Goal: Transaction & Acquisition: Purchase product/service

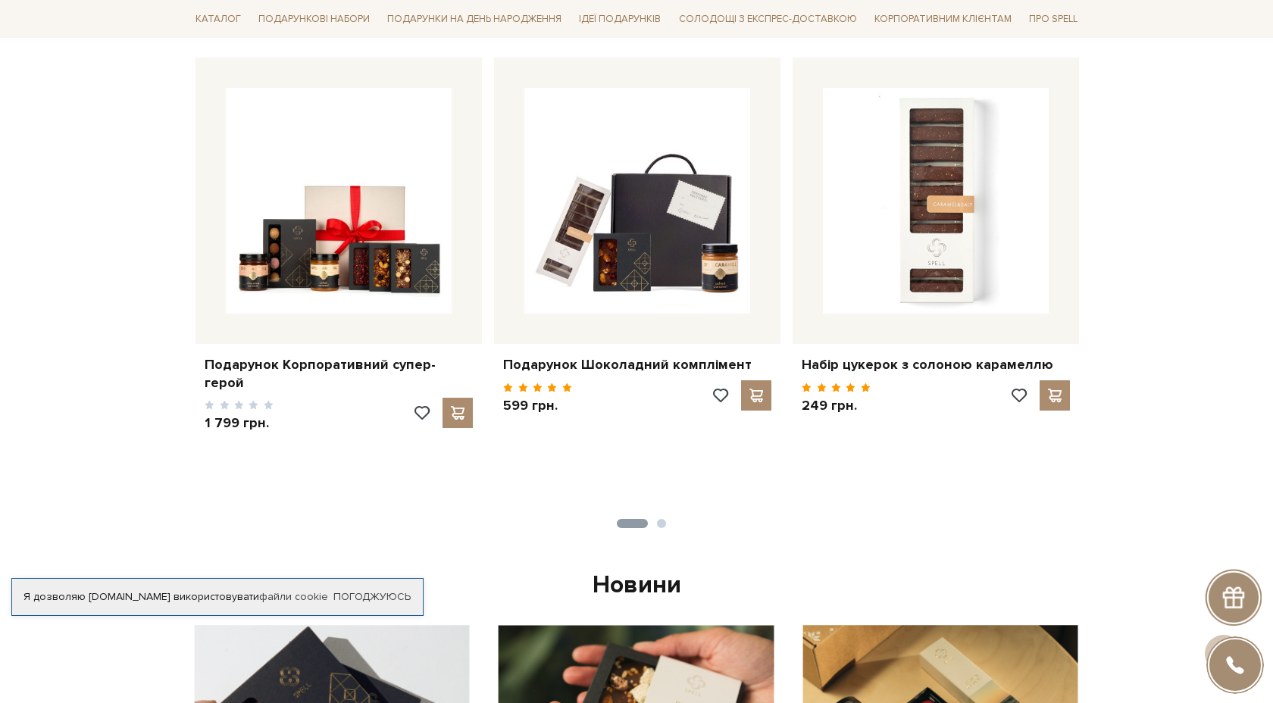
scroll to position [560, 0]
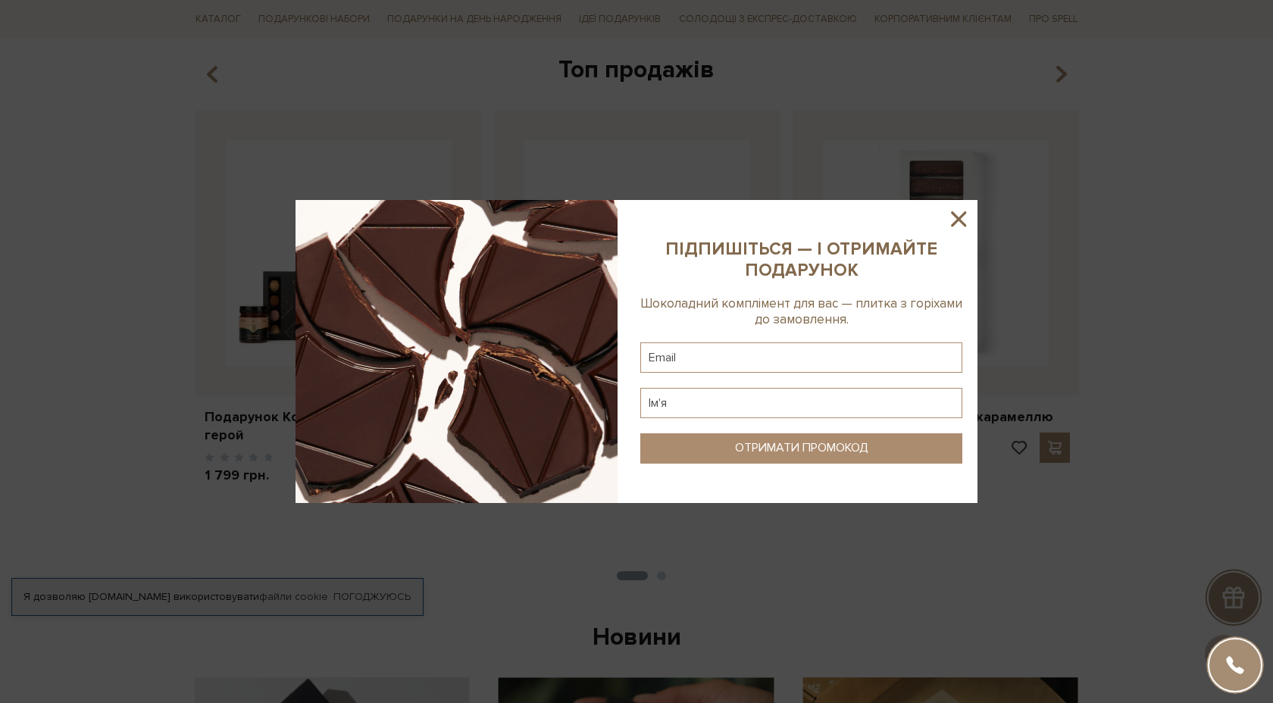
click at [961, 215] on icon at bounding box center [959, 219] width 26 height 26
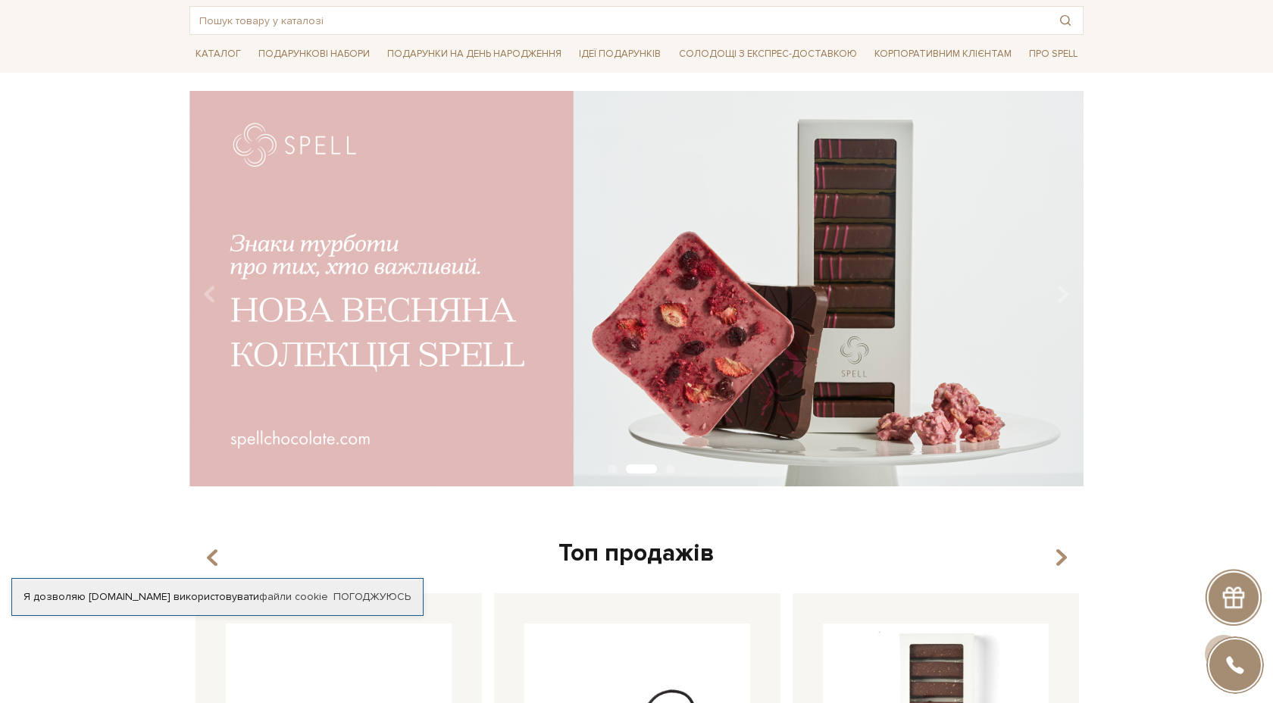
scroll to position [0, 0]
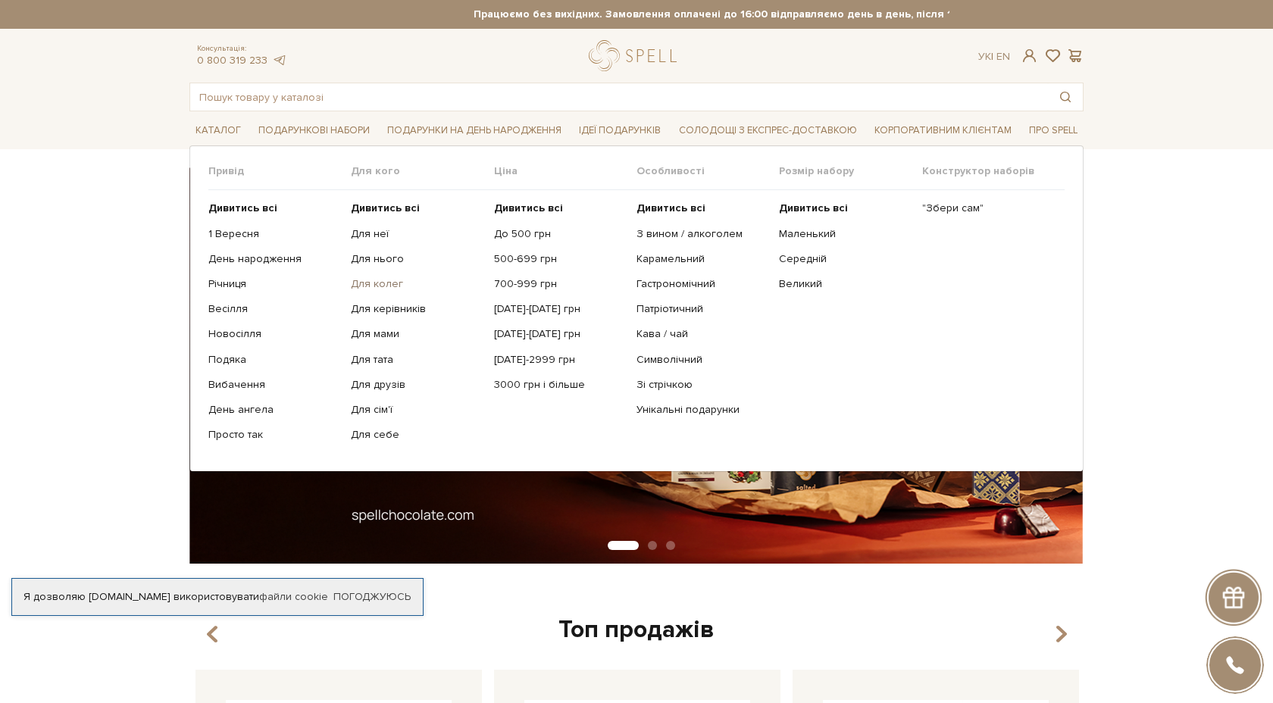
click at [375, 285] on link "Для колег" at bounding box center [416, 284] width 131 height 14
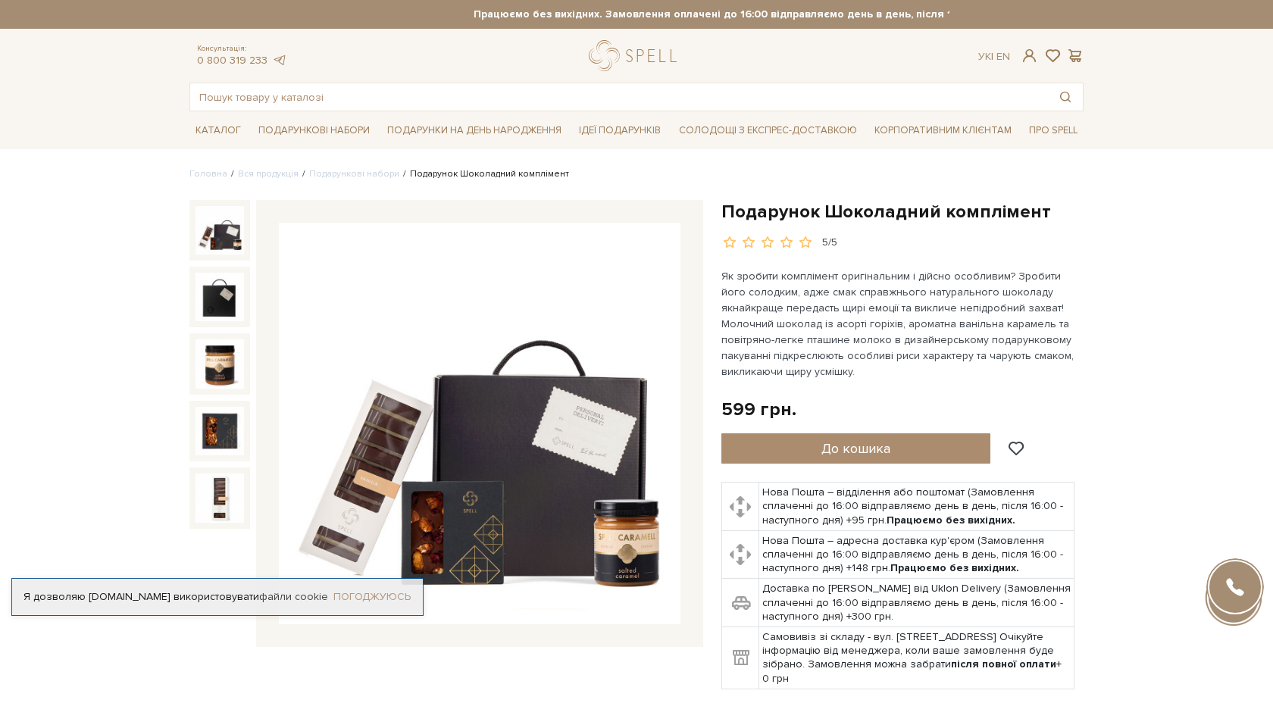
click at [381, 590] on link "Погоджуюсь" at bounding box center [372, 597] width 77 height 14
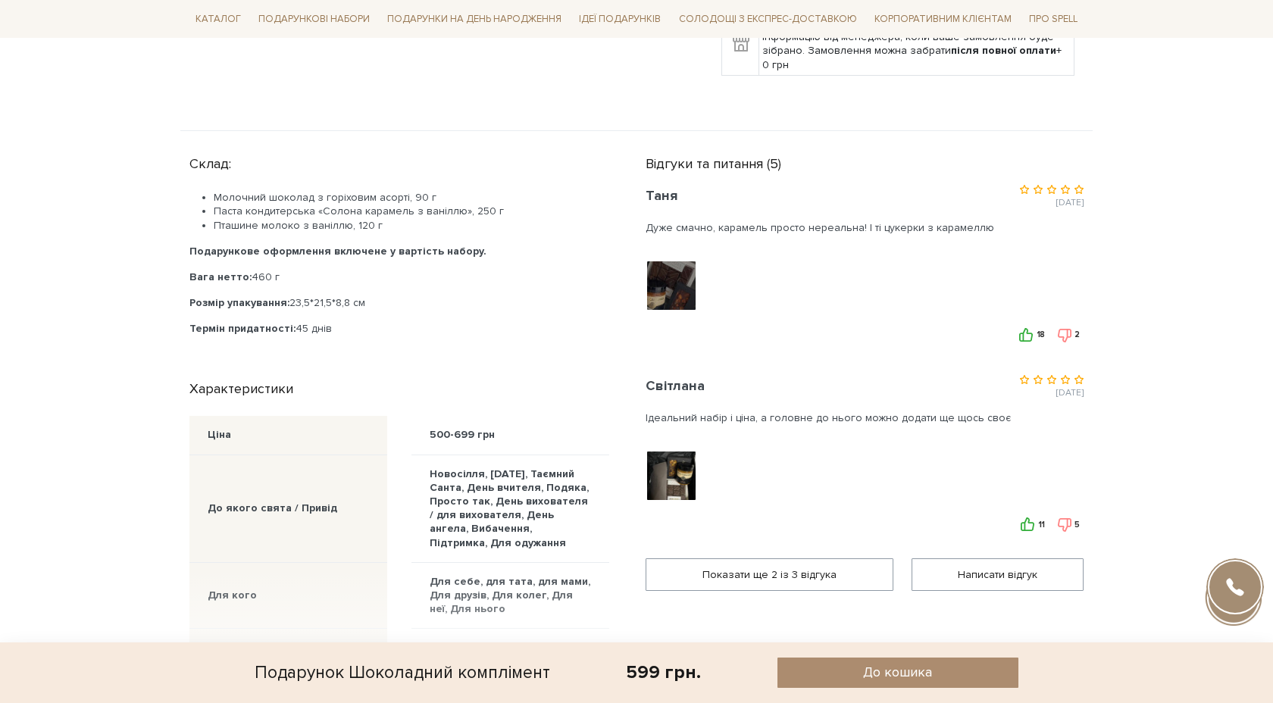
scroll to position [615, 0]
click at [668, 471] on div at bounding box center [673, 475] width 54 height 53
click at [678, 475] on img at bounding box center [672, 475] width 96 height 96
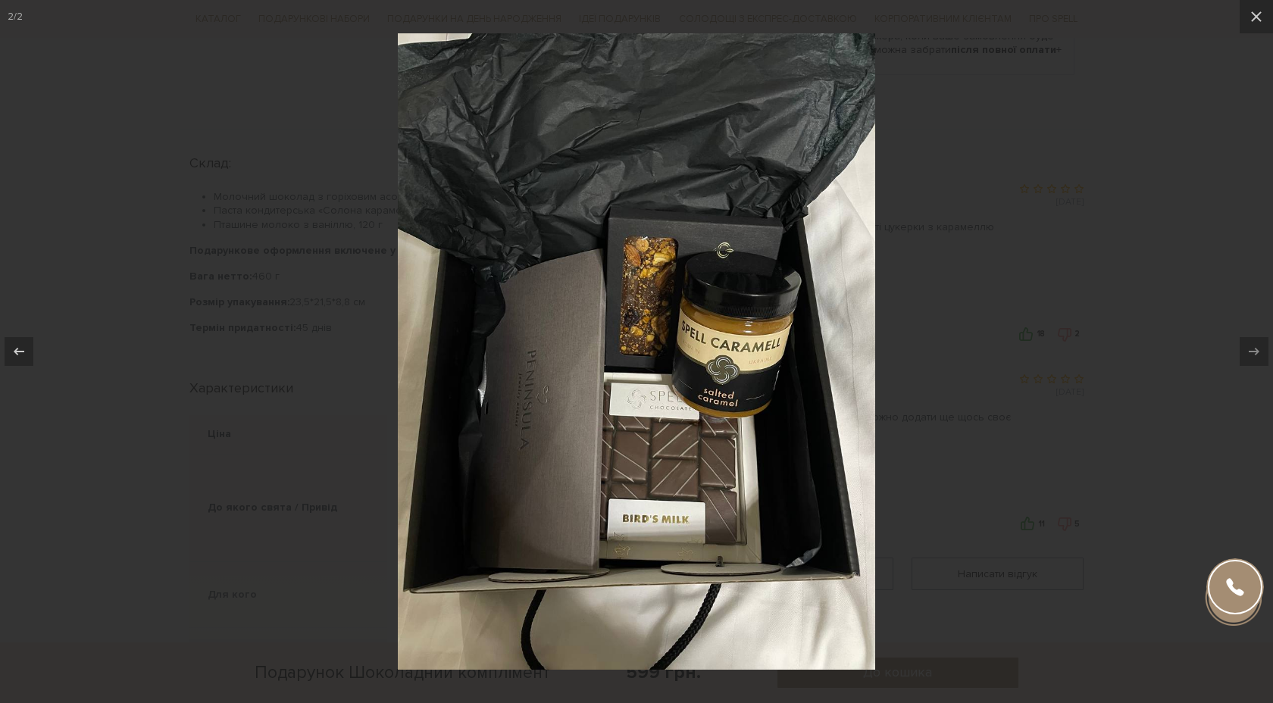
click at [1051, 345] on div at bounding box center [636, 351] width 1273 height 703
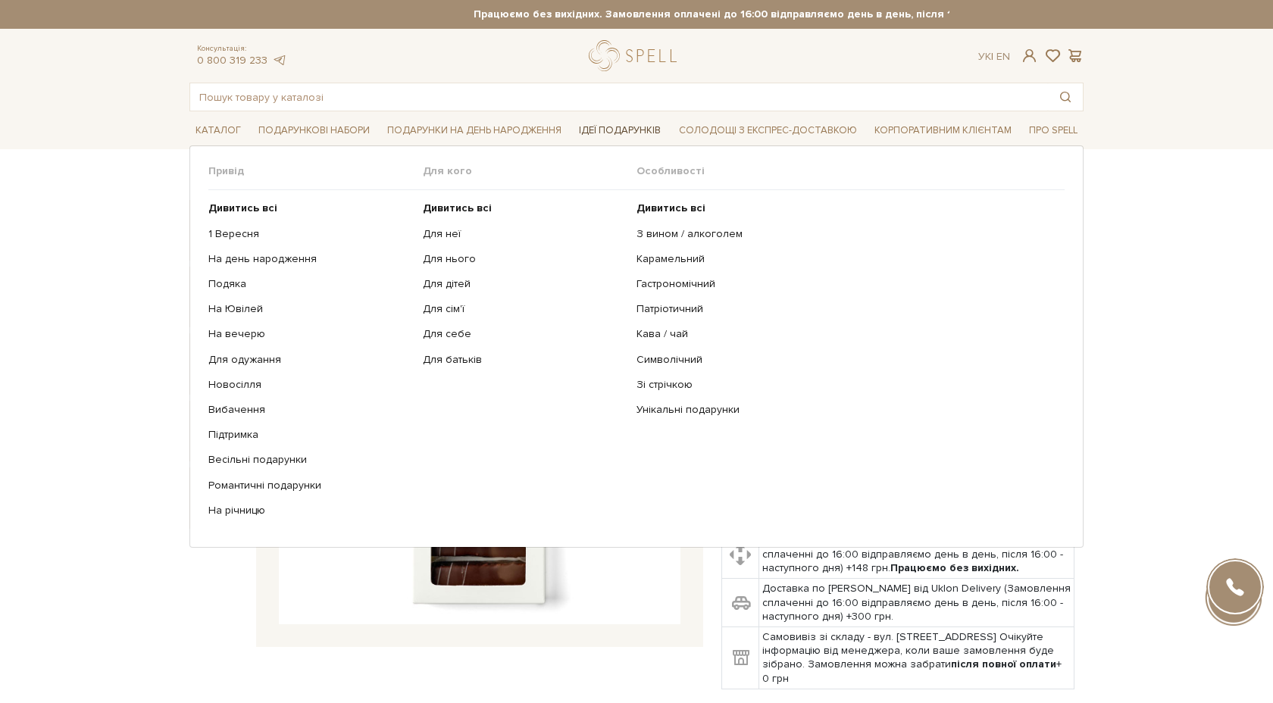
click at [627, 119] on span "Ідеї подарунків" at bounding box center [620, 130] width 94 height 23
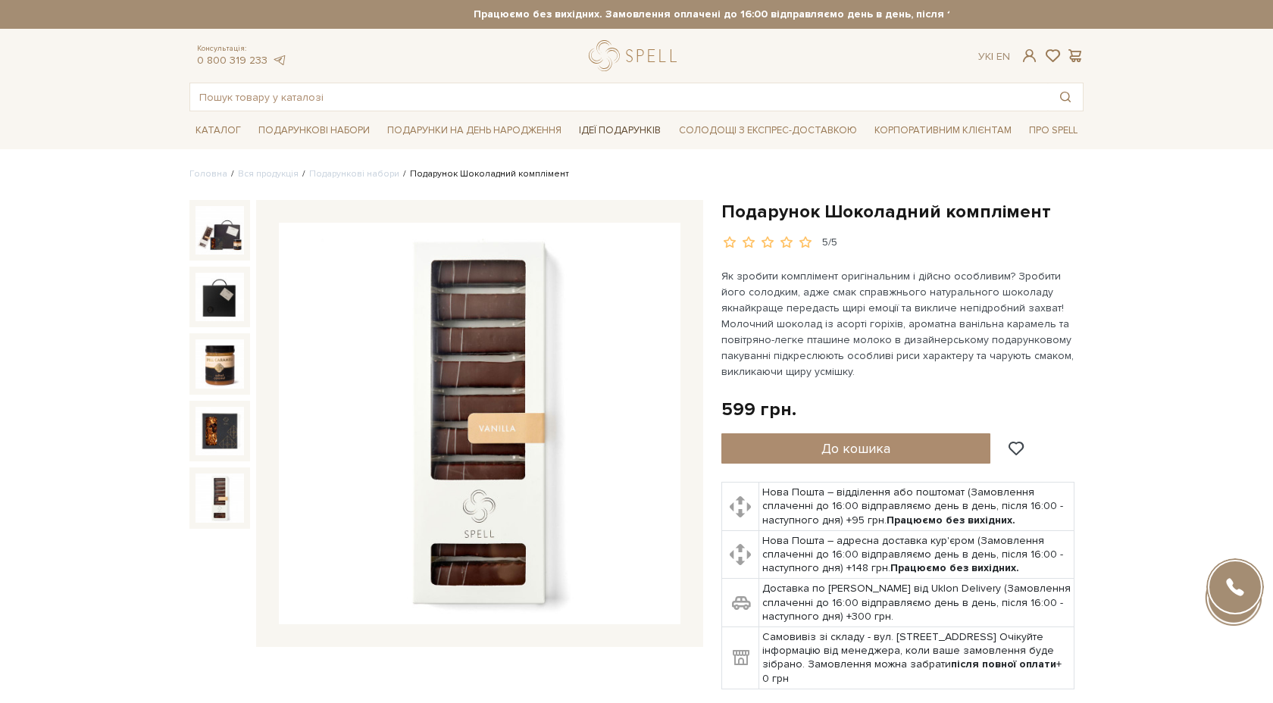
click at [619, 133] on span "Ідеї подарунків" at bounding box center [620, 130] width 94 height 23
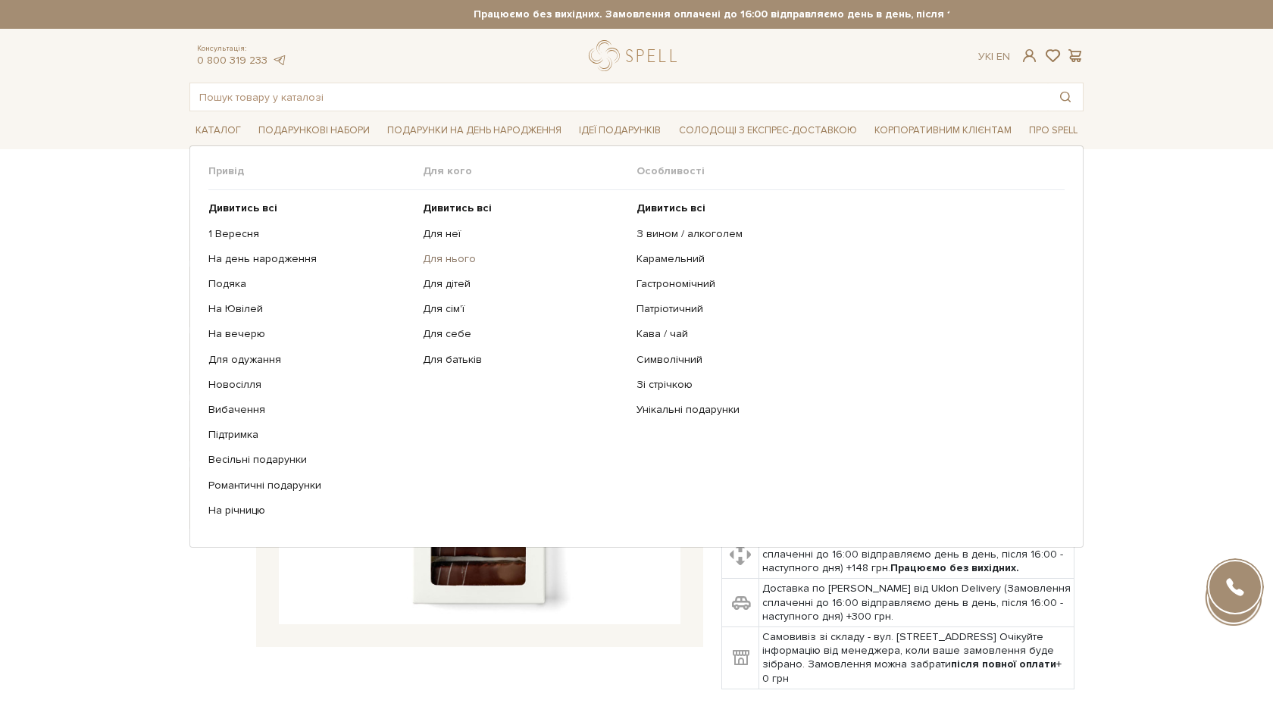
click at [440, 255] on link "Для нього" at bounding box center [524, 259] width 203 height 14
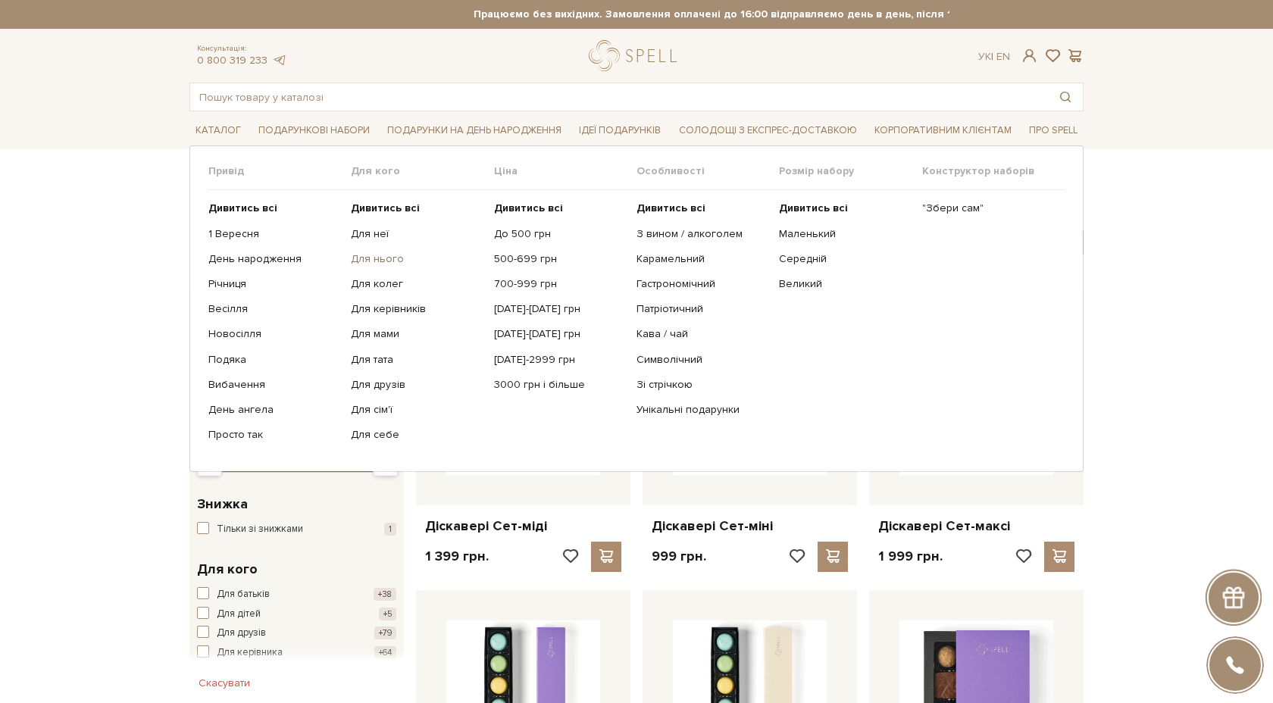
click at [374, 261] on link "Для нього" at bounding box center [416, 259] width 131 height 14
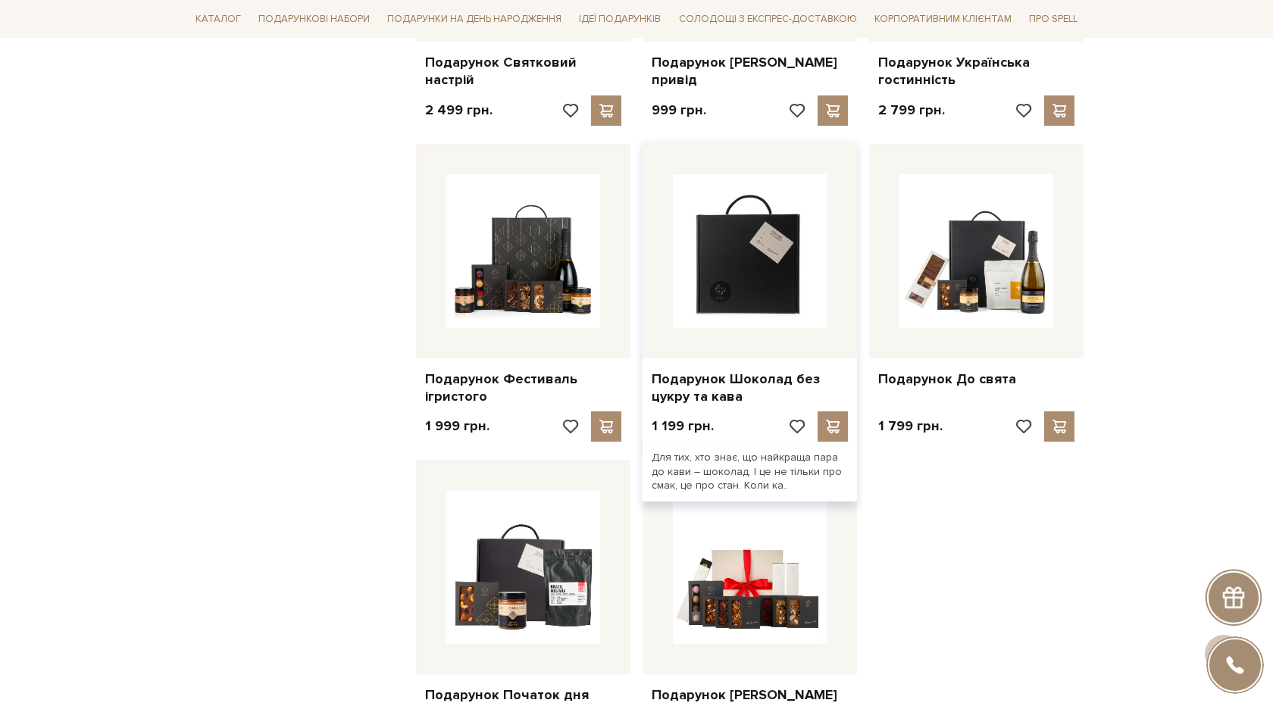
scroll to position [1609, 0]
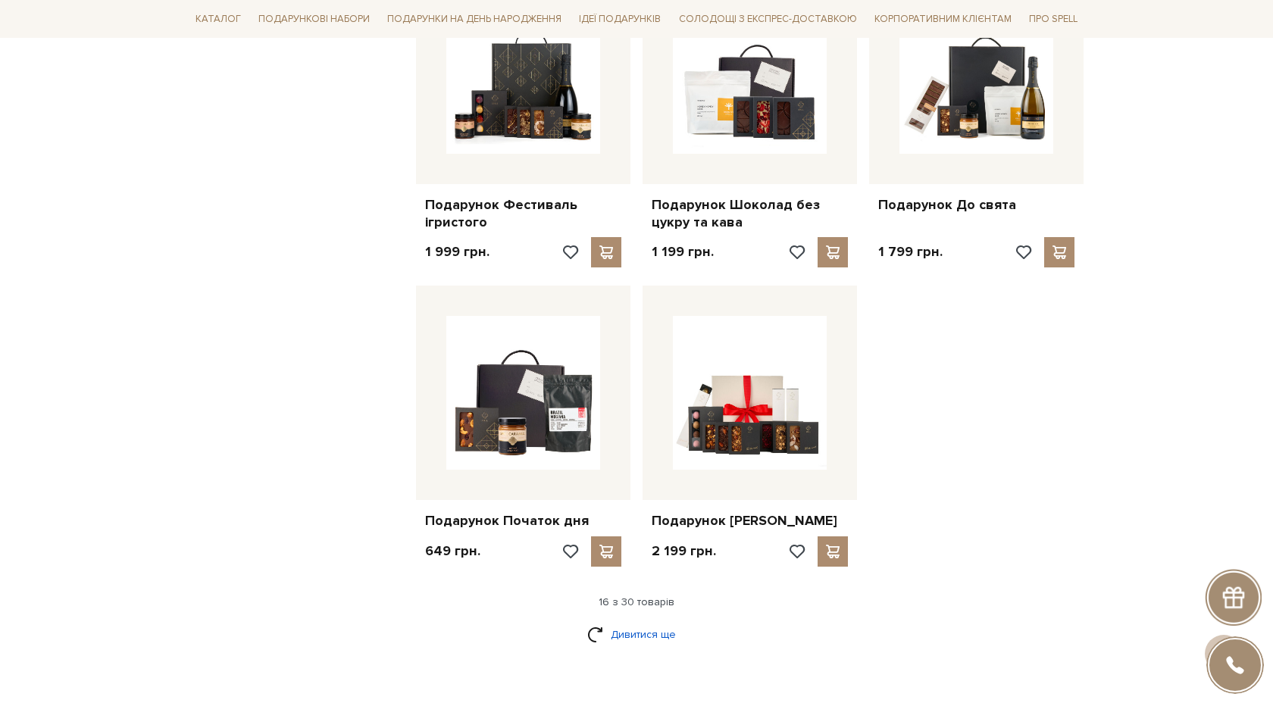
click at [629, 630] on link "Дивитися ще" at bounding box center [636, 635] width 99 height 27
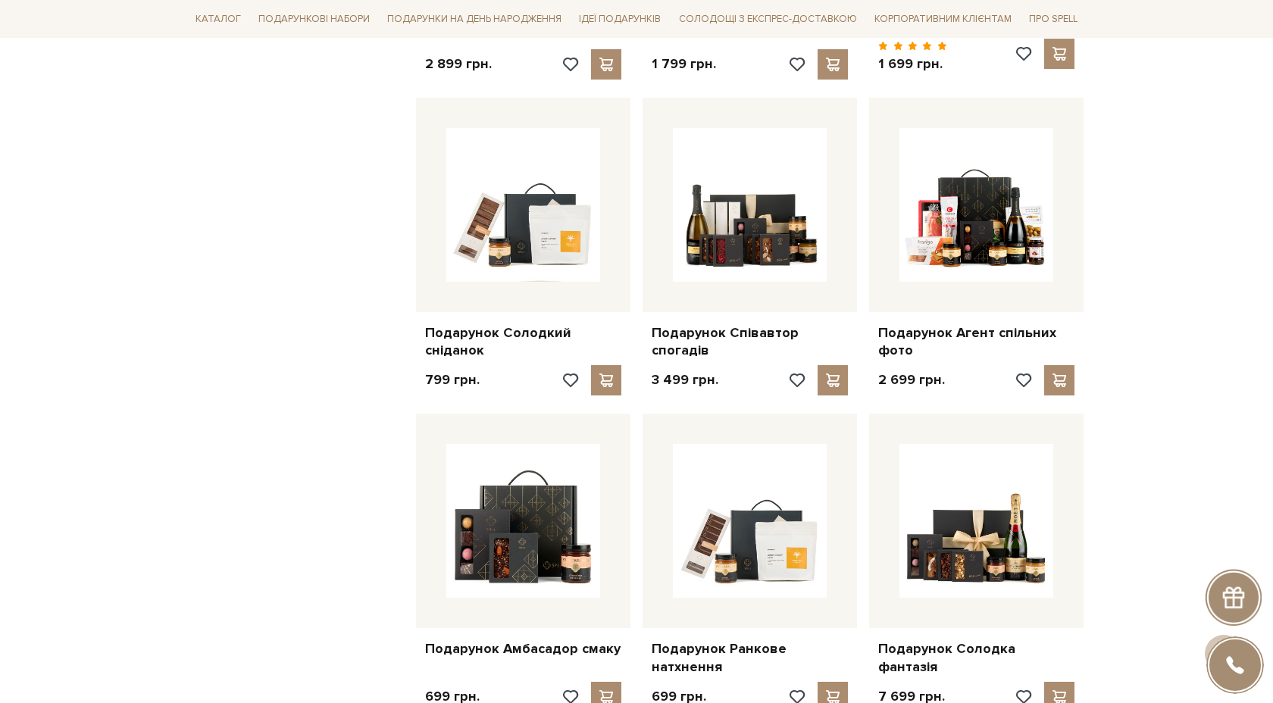
scroll to position [2450, 0]
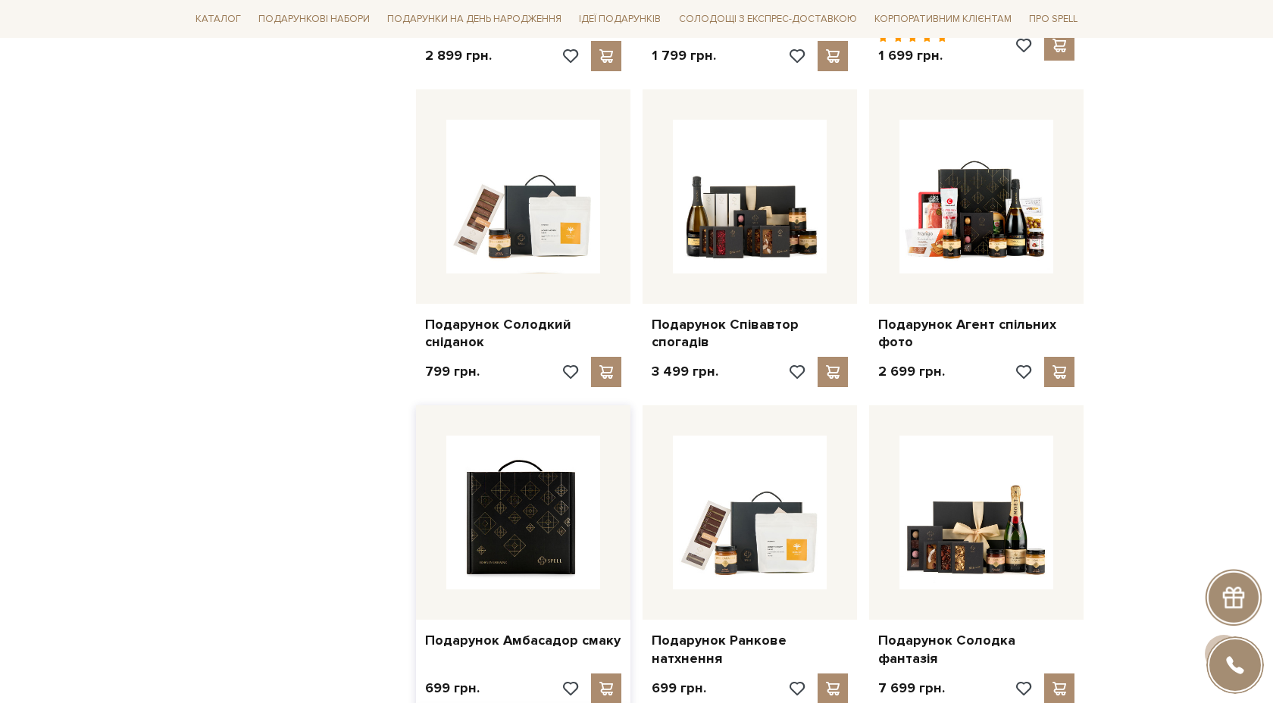
click at [568, 506] on img at bounding box center [523, 513] width 154 height 154
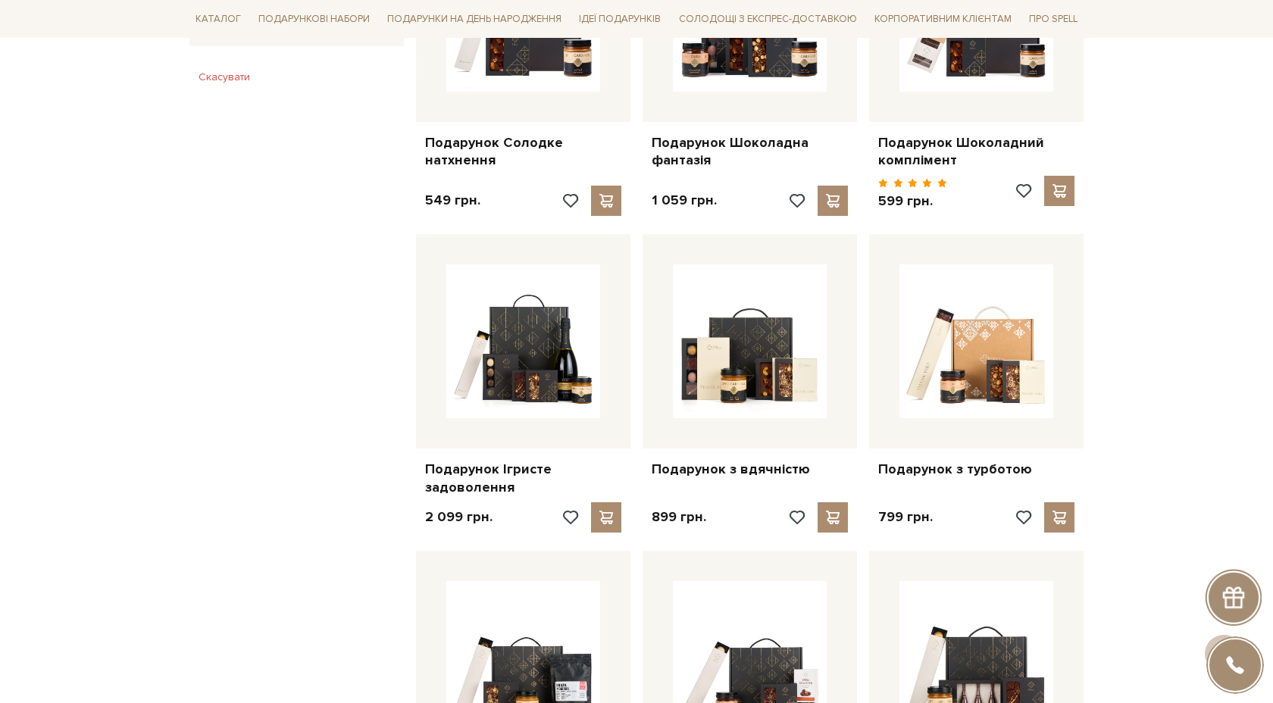
scroll to position [984, 0]
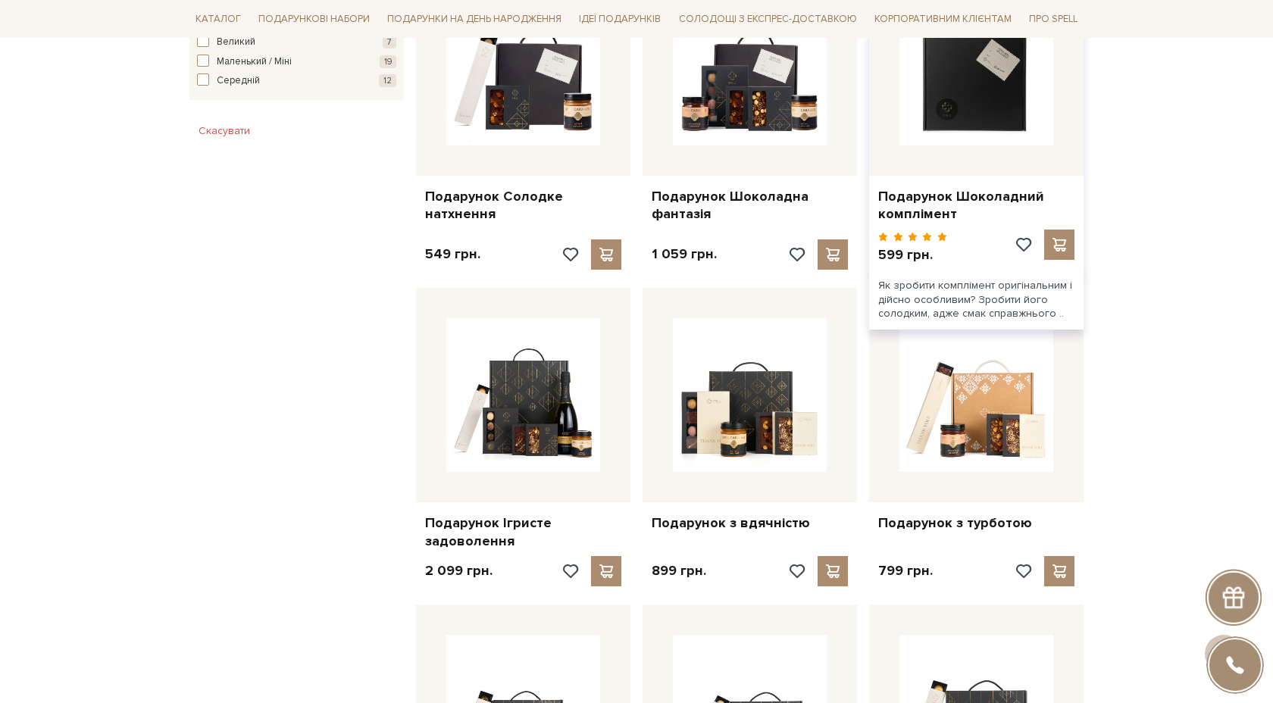
click at [979, 126] on img at bounding box center [977, 69] width 154 height 154
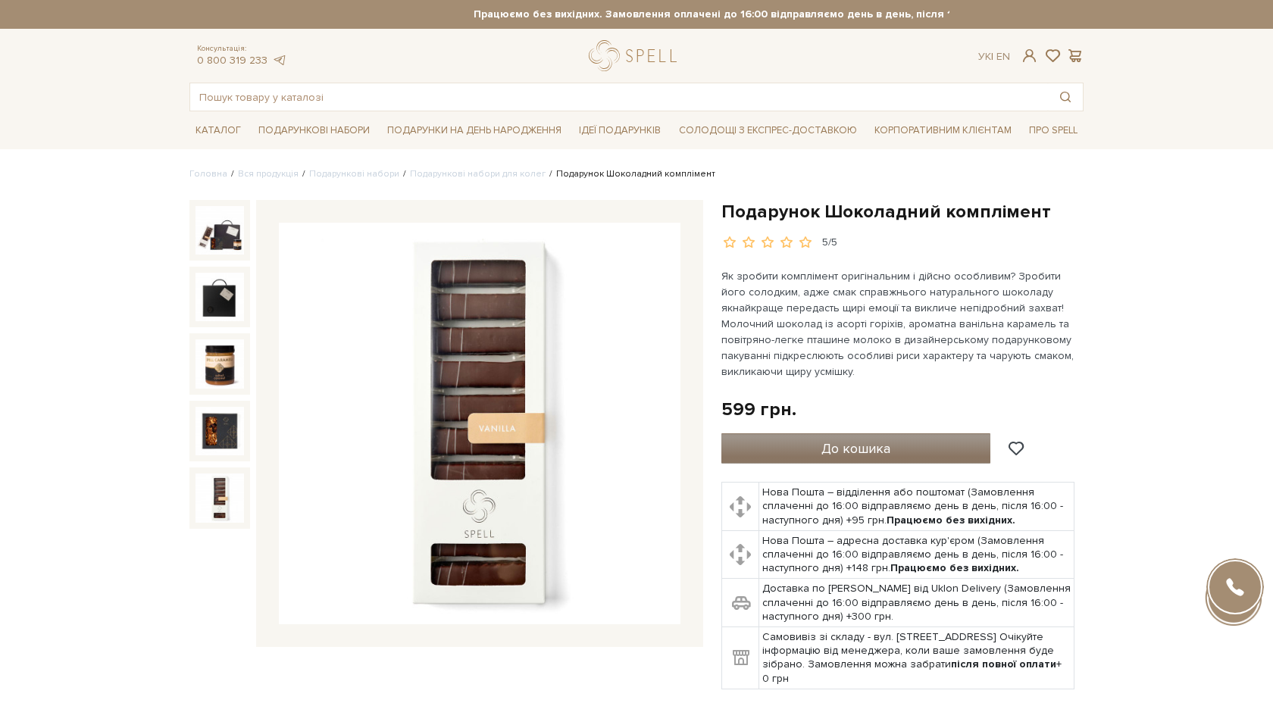
click at [797, 454] on button "До кошика" at bounding box center [856, 449] width 269 height 30
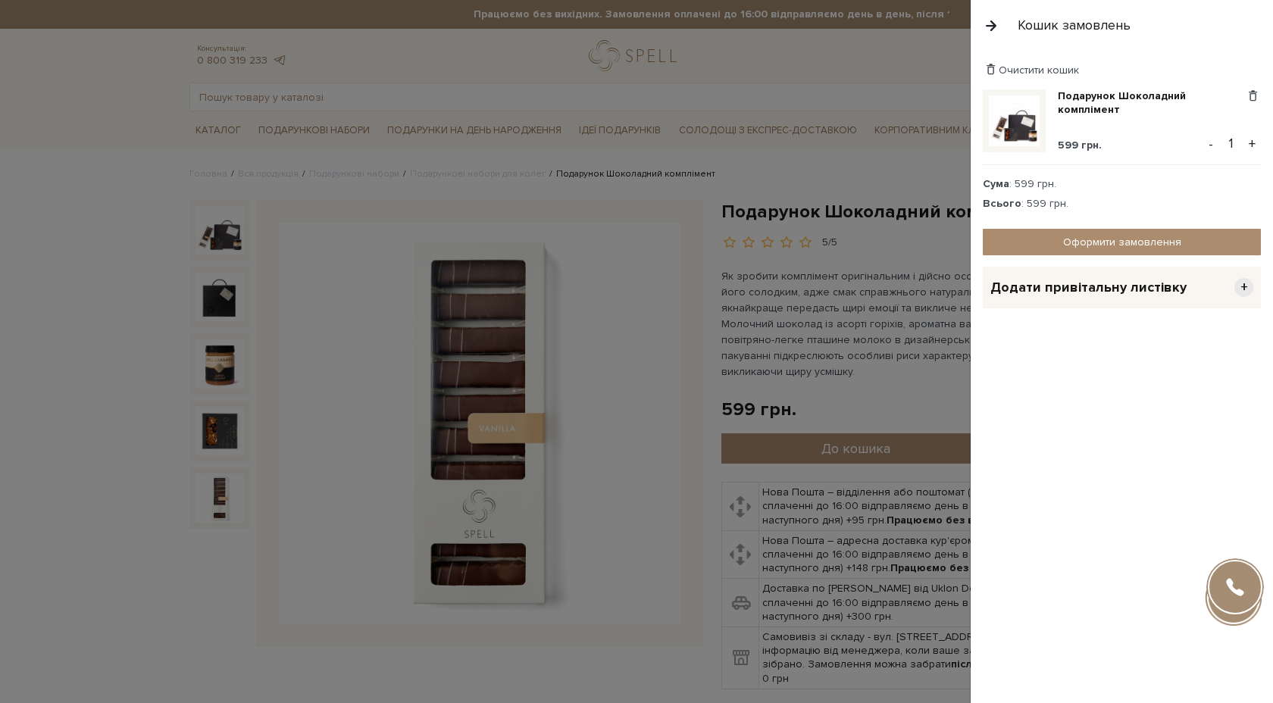
click at [1251, 146] on button "+" at bounding box center [1252, 144] width 17 height 23
click at [1217, 143] on button "-" at bounding box center [1211, 144] width 15 height 23
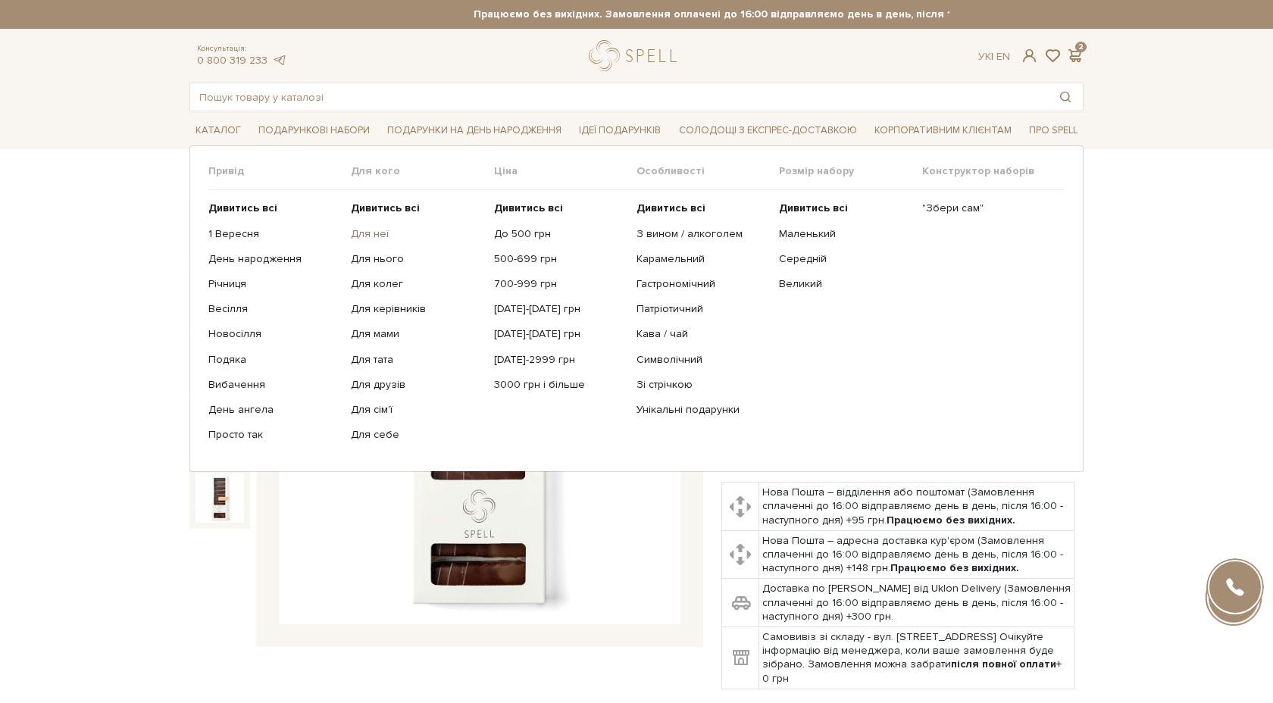
click at [374, 230] on link "Для неї" at bounding box center [416, 234] width 131 height 14
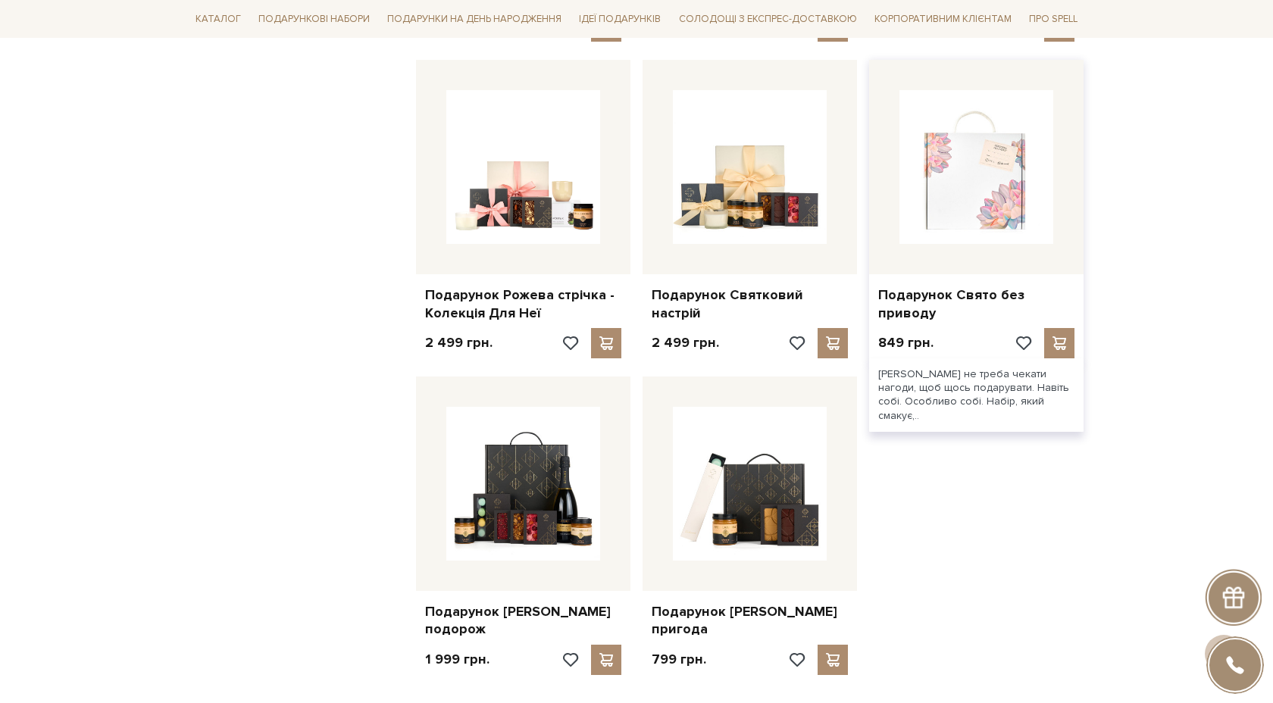
scroll to position [1527, 0]
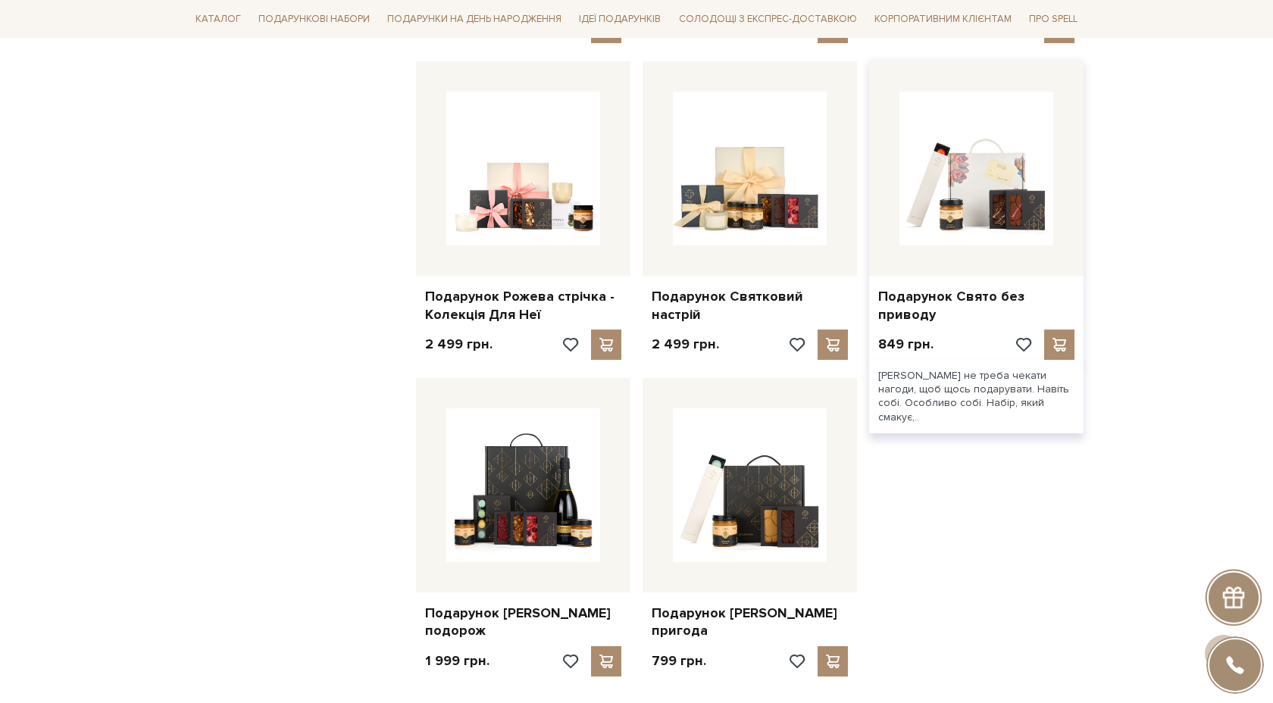
click at [938, 288] on div "Подарунок Свято без приводу" at bounding box center [976, 303] width 215 height 54
click at [976, 240] on img at bounding box center [977, 169] width 154 height 154
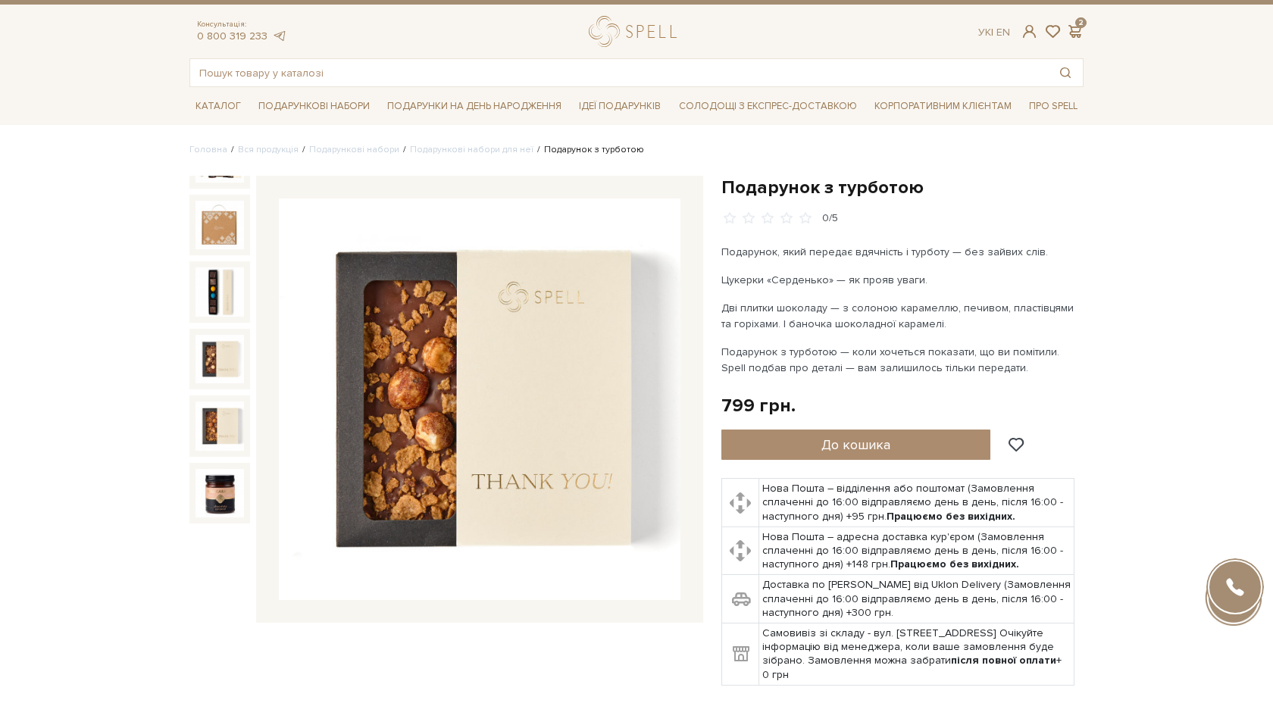
scroll to position [25, 0]
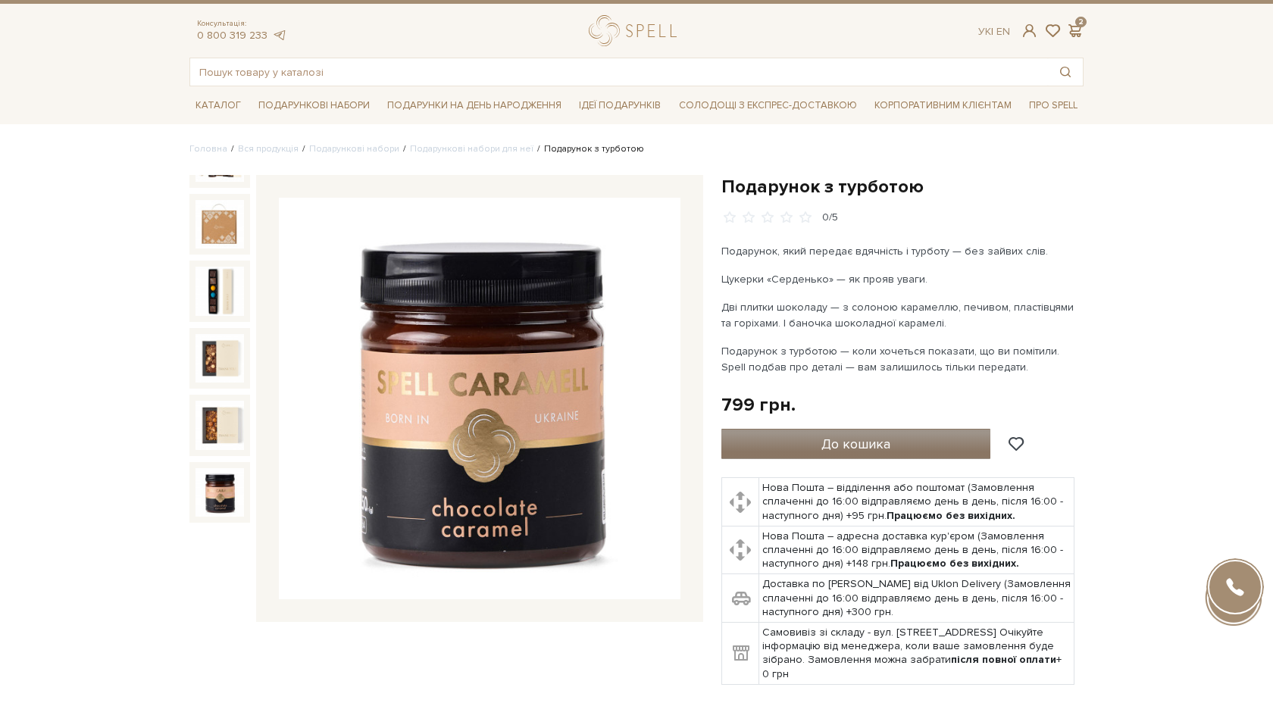
click at [807, 447] on button "До кошика" at bounding box center [856, 444] width 269 height 30
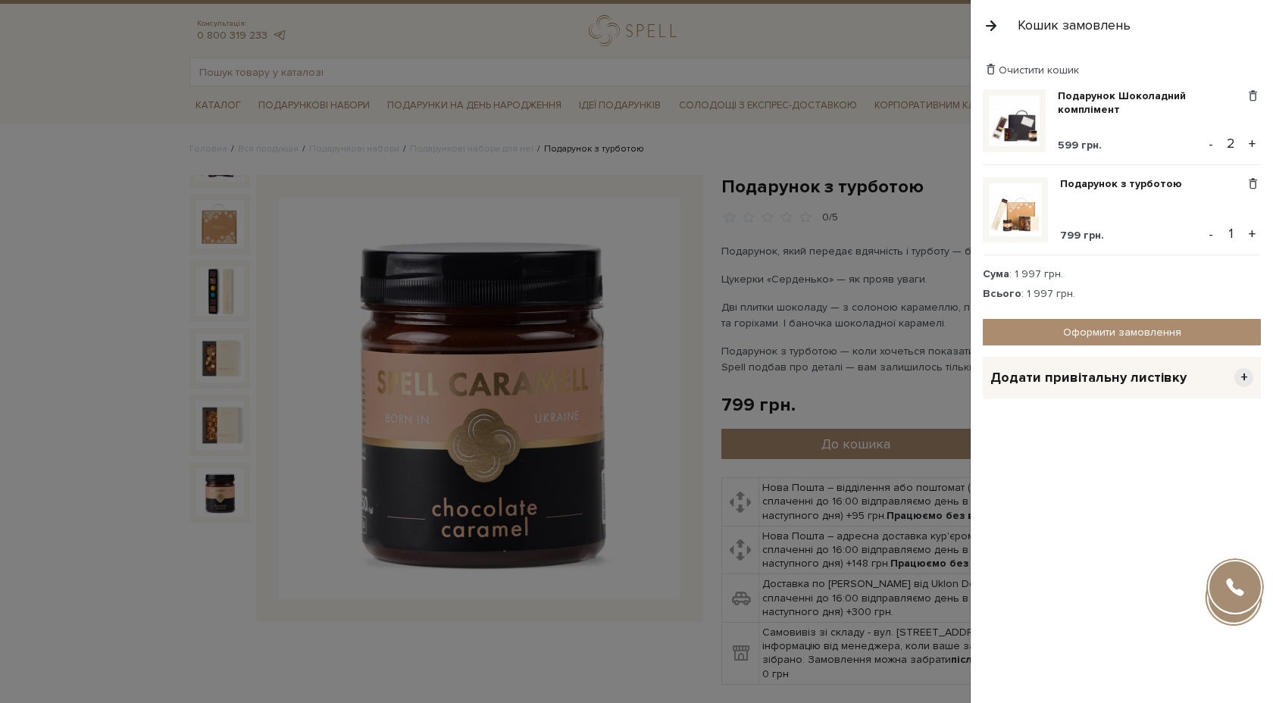
click at [1219, 146] on button "-" at bounding box center [1211, 144] width 15 height 23
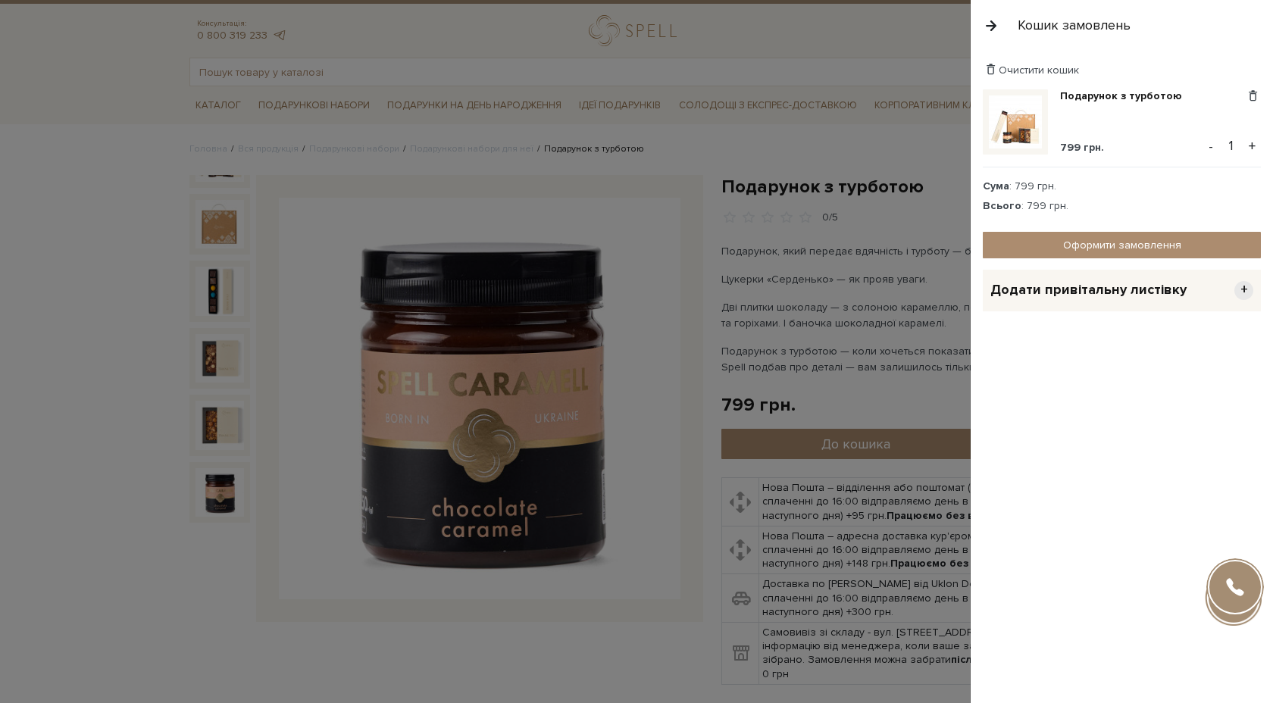
click at [1254, 145] on button "+" at bounding box center [1252, 146] width 17 height 23
click at [771, 368] on div at bounding box center [636, 351] width 1273 height 703
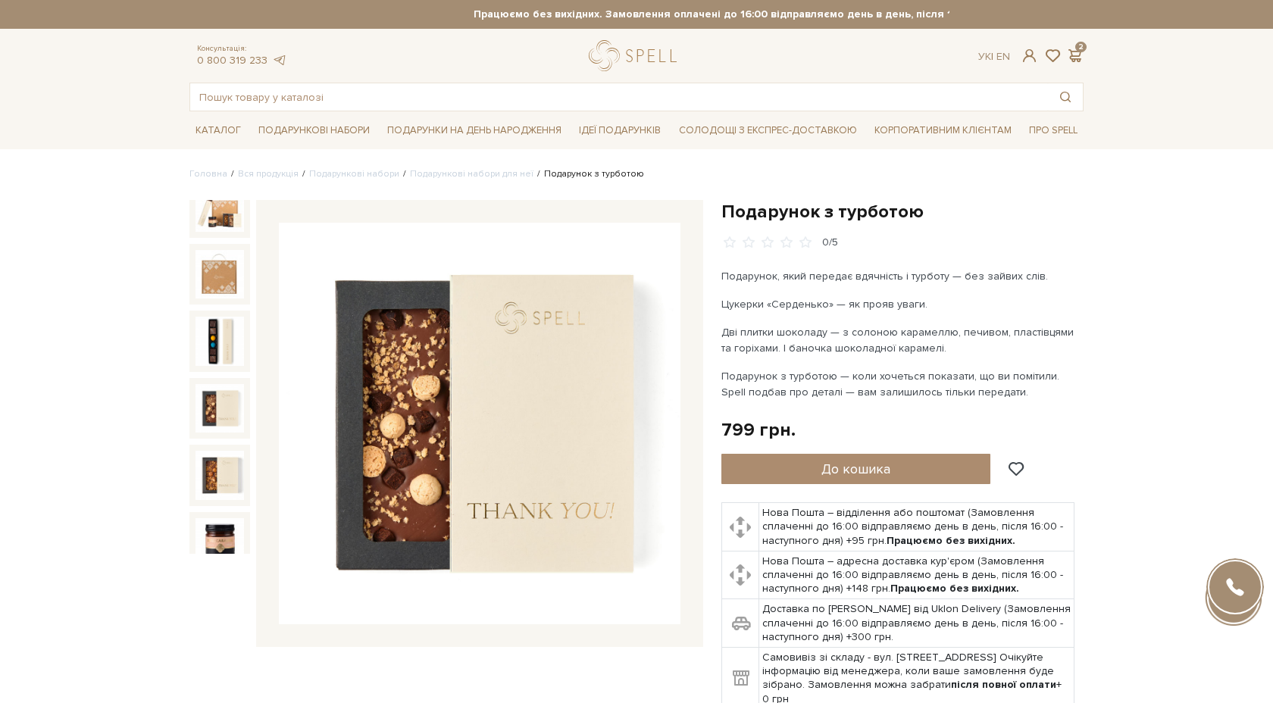
scroll to position [0, 0]
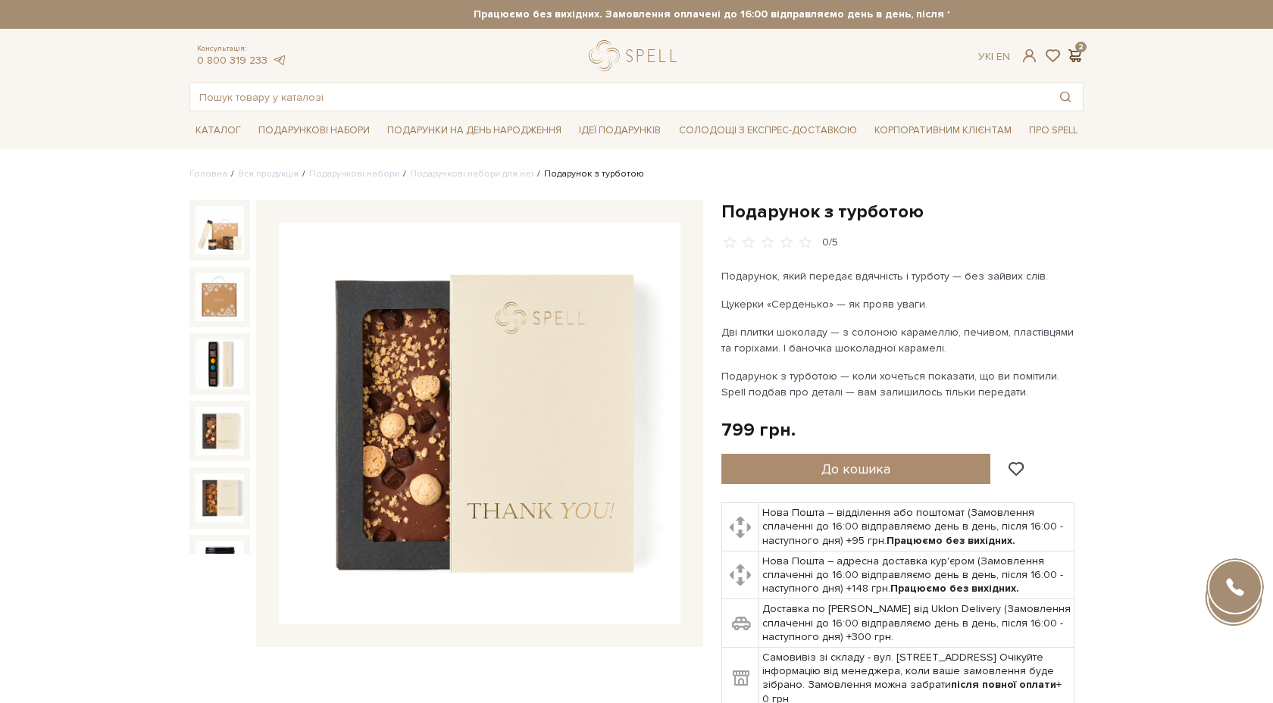
click at [1073, 57] on span at bounding box center [1075, 56] width 18 height 16
click at [753, 202] on div at bounding box center [636, 351] width 1273 height 703
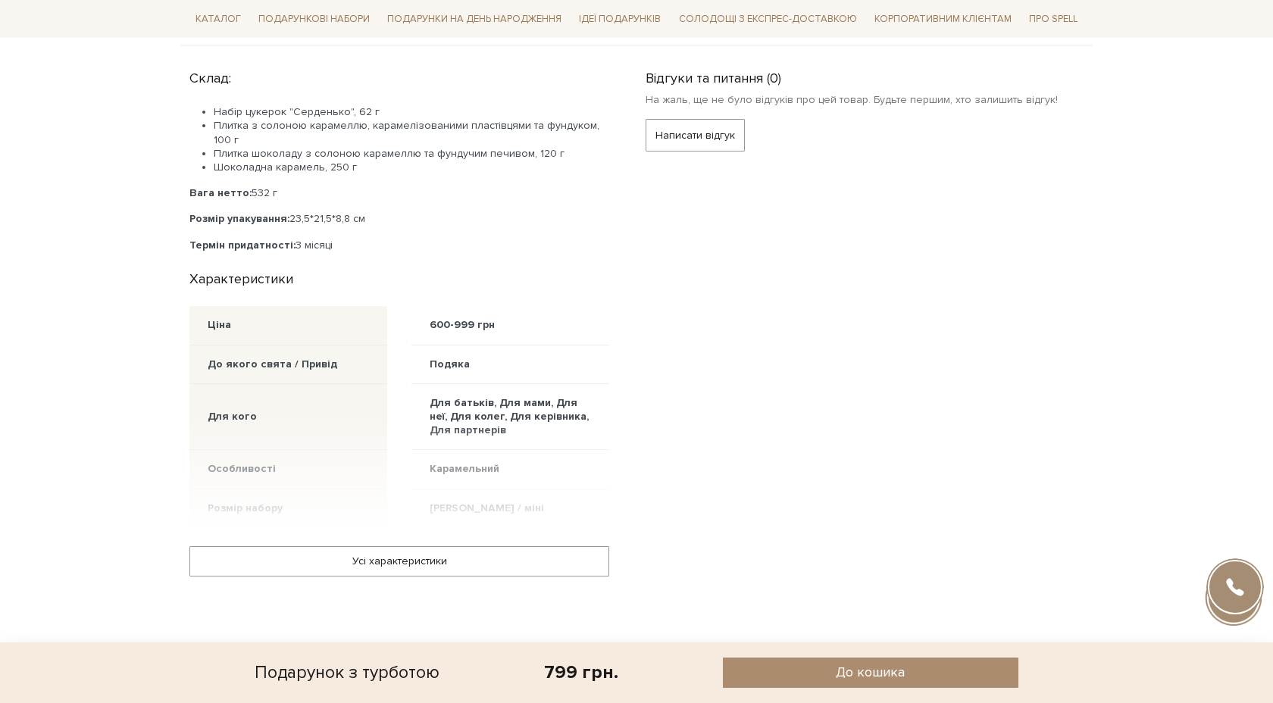
scroll to position [722, 0]
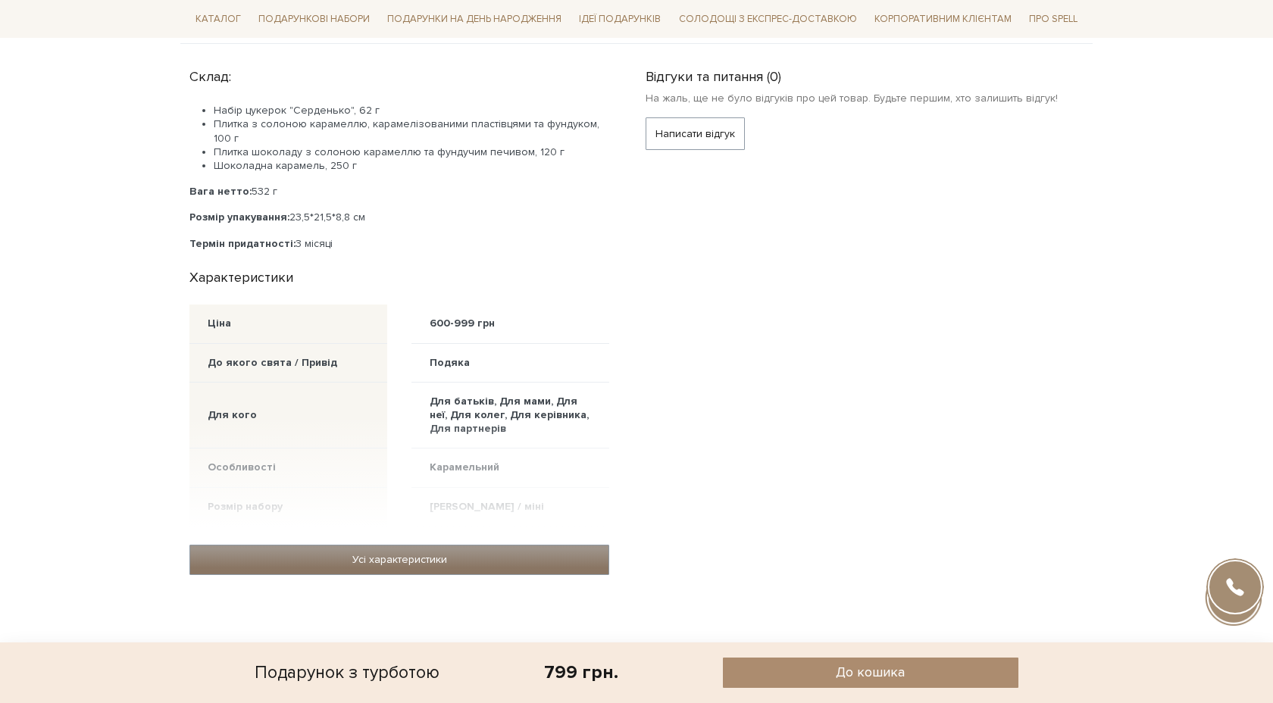
click at [449, 556] on link "Усі характеристики" at bounding box center [399, 560] width 418 height 29
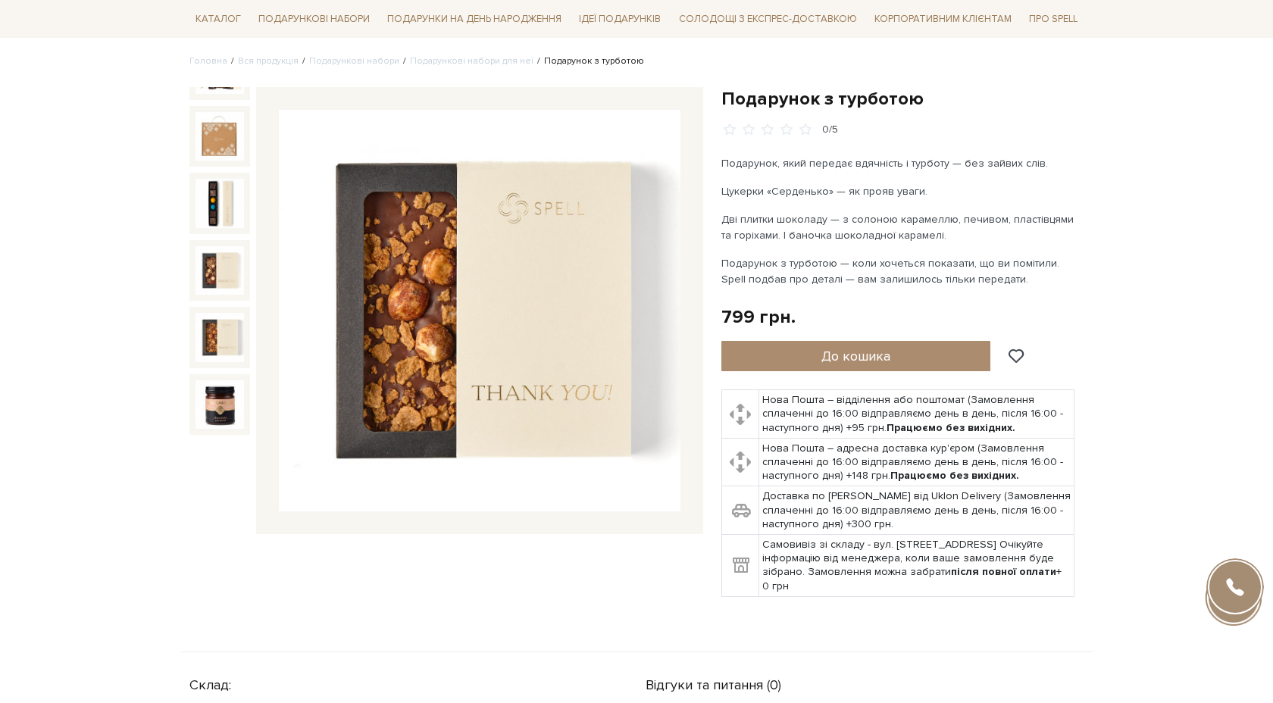
scroll to position [0, 0]
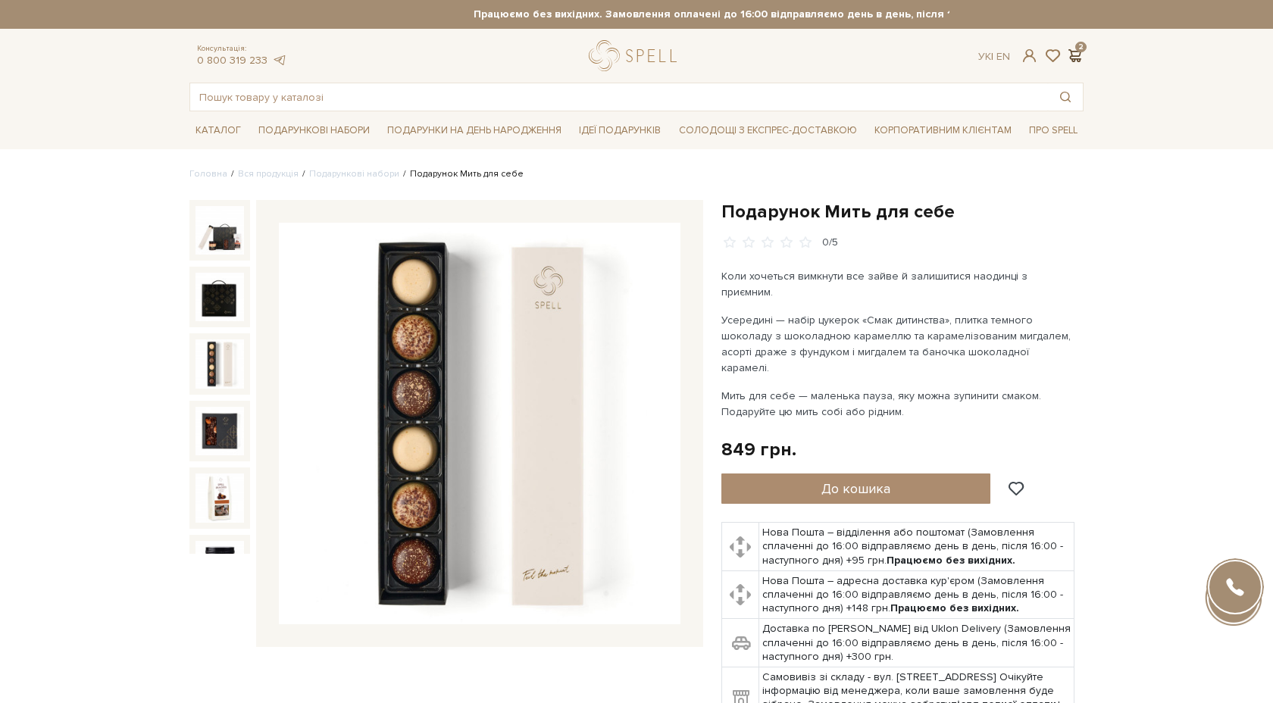
click at [1080, 52] on span at bounding box center [1075, 56] width 18 height 16
click at [950, 85] on div at bounding box center [636, 351] width 1273 height 703
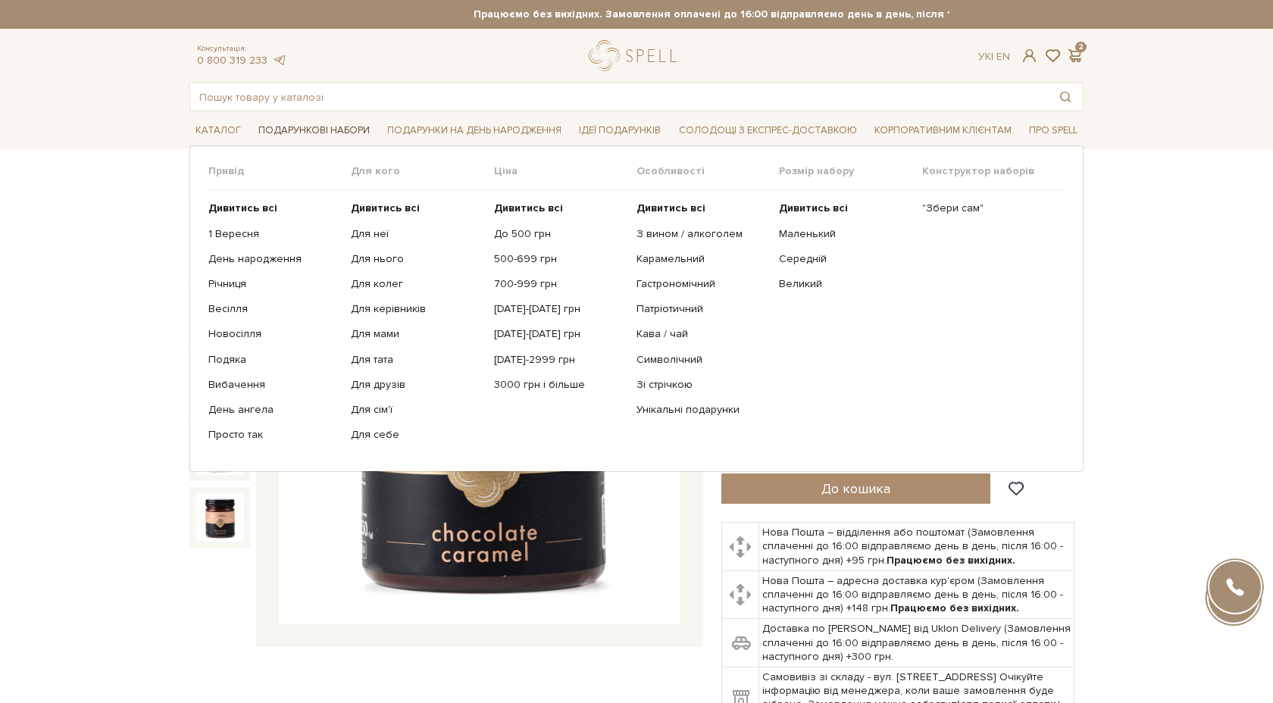
click at [293, 133] on span "Подарункові набори" at bounding box center [314, 130] width 124 height 23
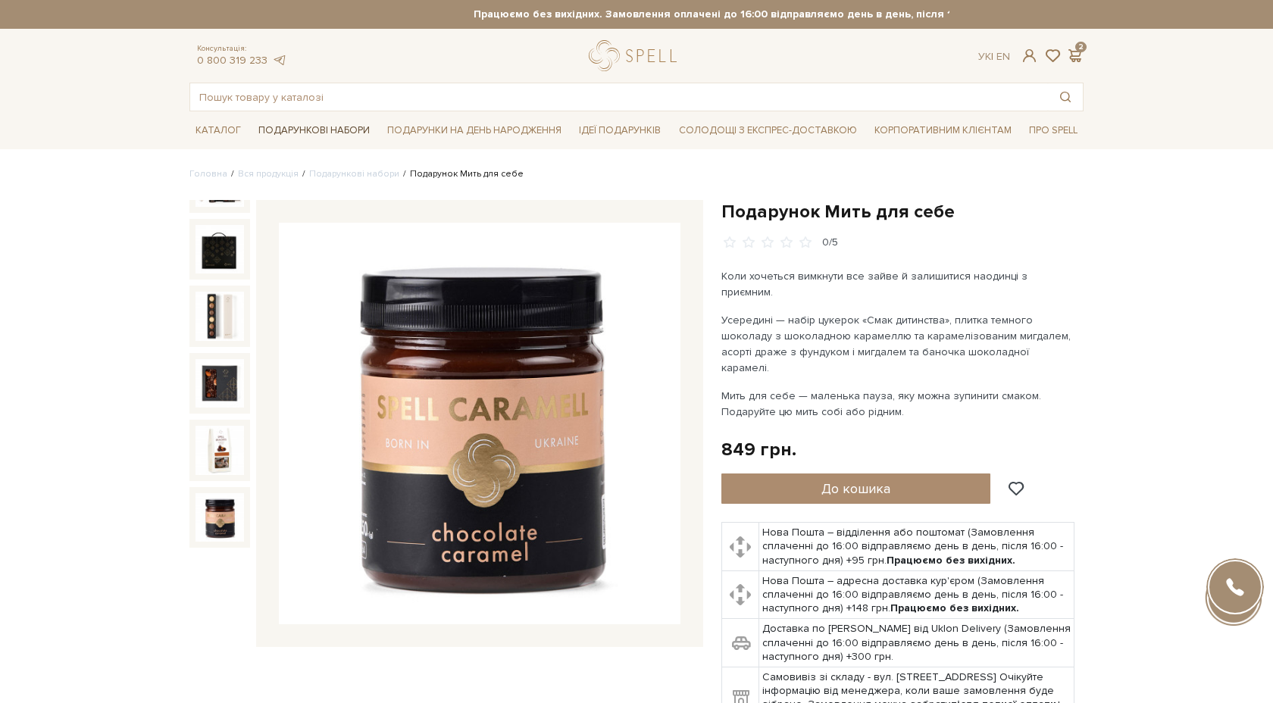
click at [349, 133] on span "Подарункові набори" at bounding box center [314, 130] width 124 height 23
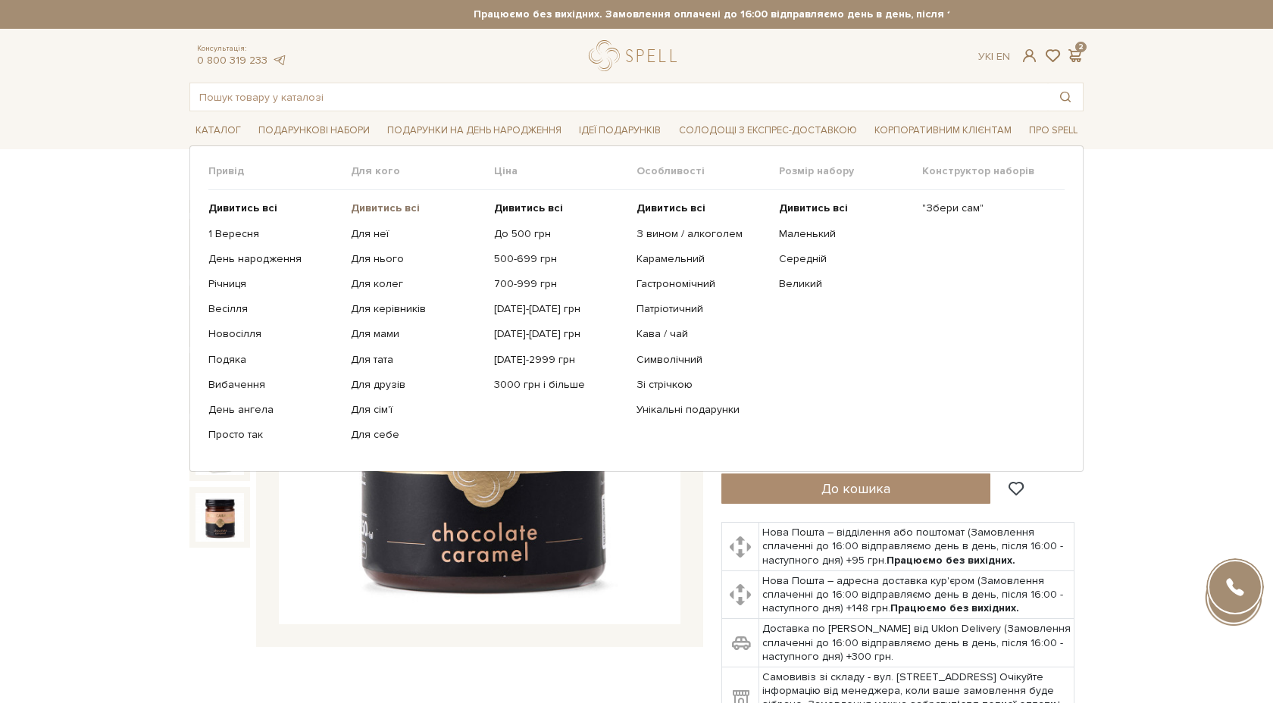
click at [384, 206] on b "Дивитись всі" at bounding box center [385, 208] width 69 height 13
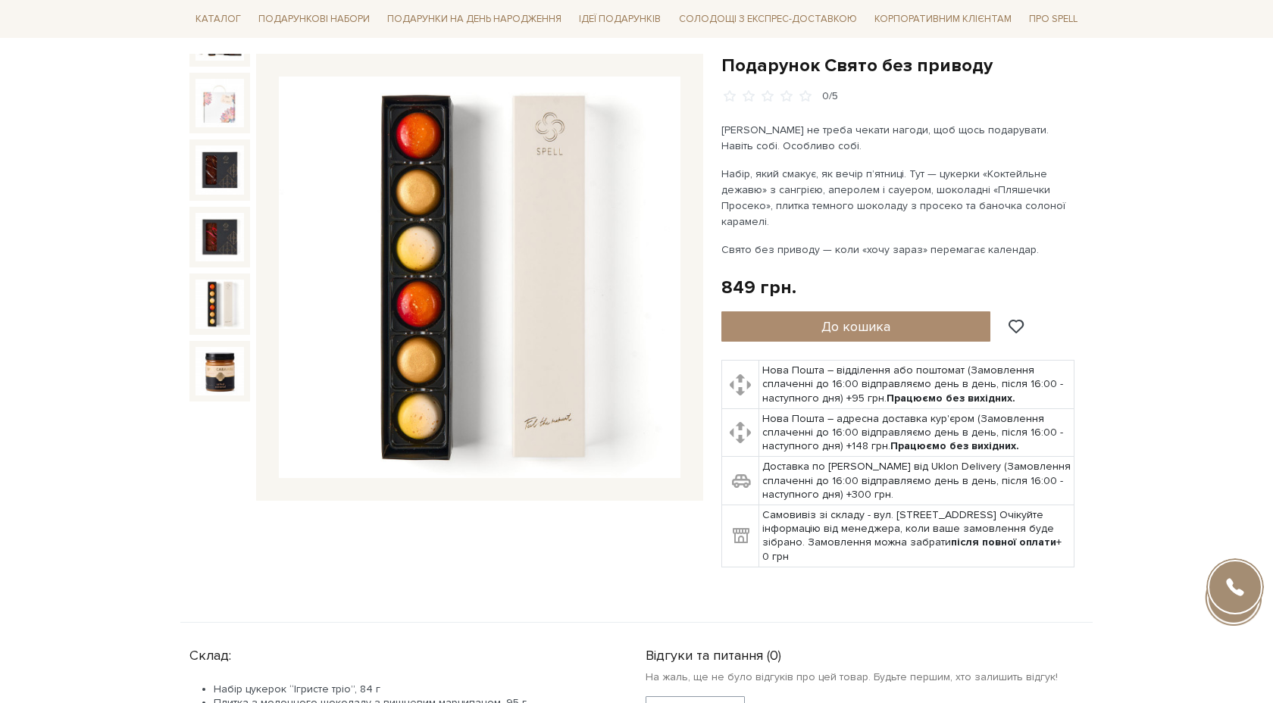
scroll to position [148, 0]
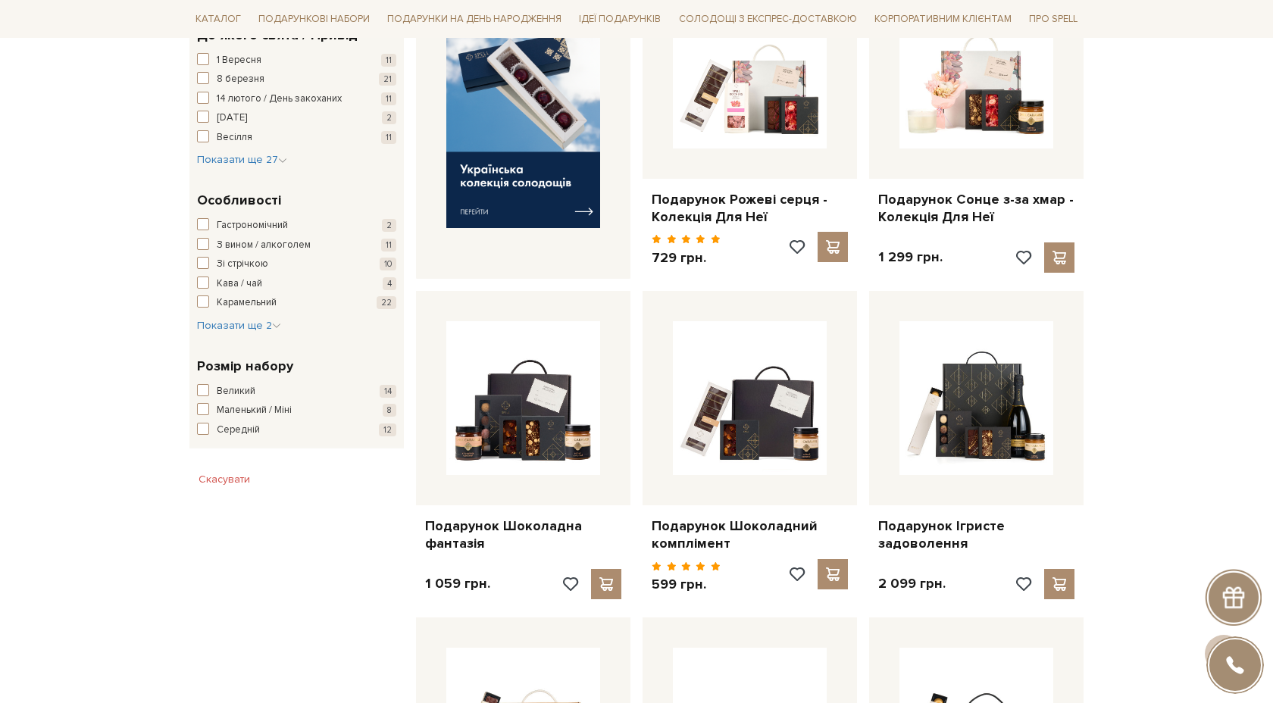
scroll to position [715, 0]
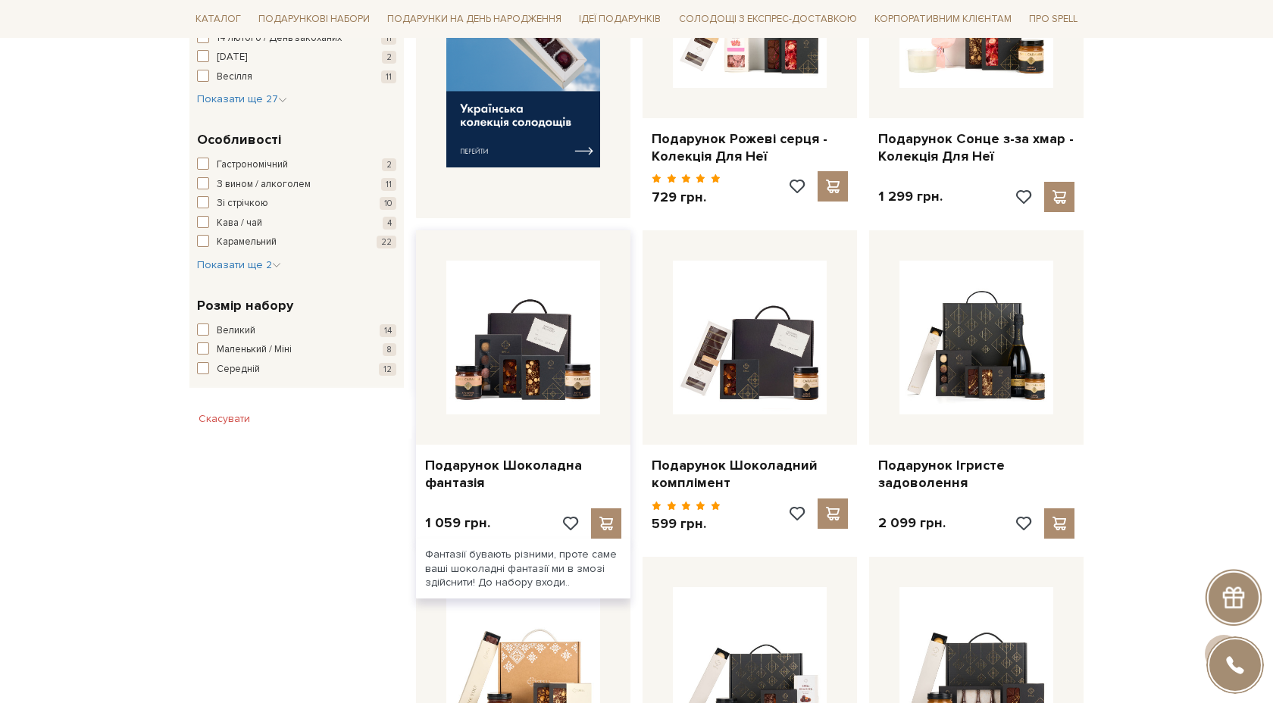
click at [540, 415] on div at bounding box center [523, 337] width 215 height 215
click at [534, 467] on link "Подарунок Шоколадна фантазія" at bounding box center [523, 475] width 196 height 36
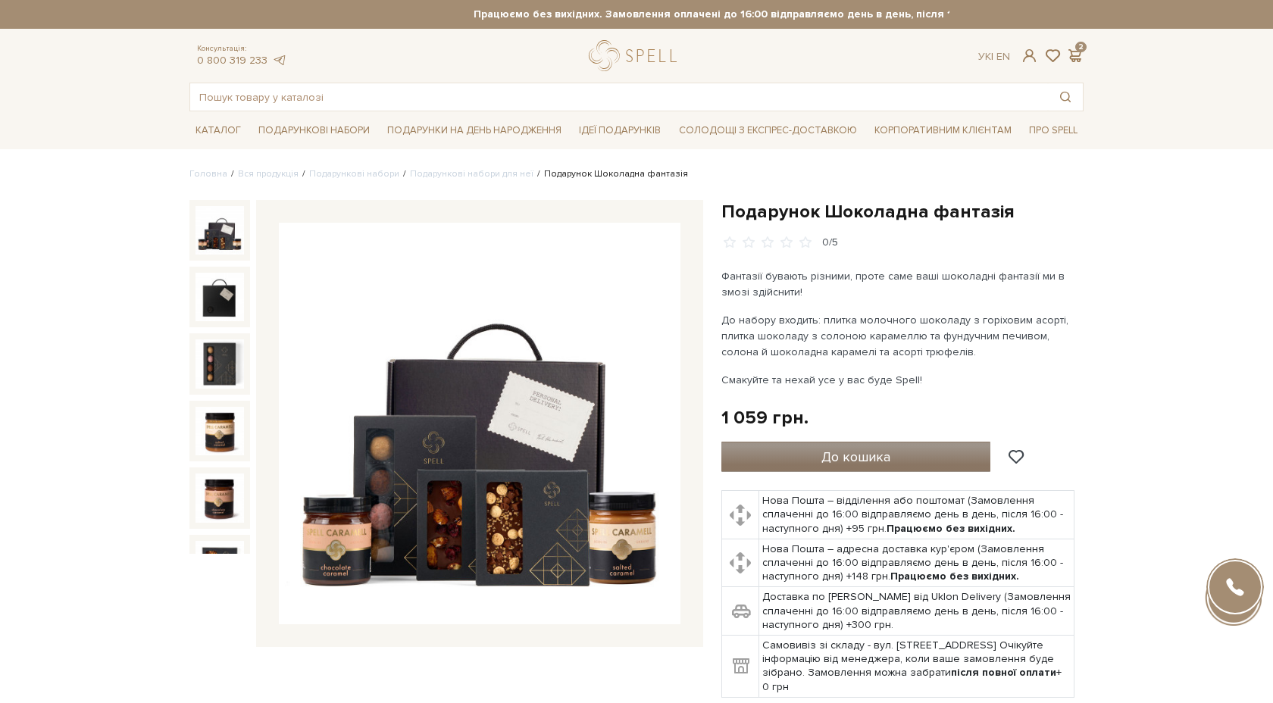
click at [778, 462] on button "До кошика" at bounding box center [856, 457] width 269 height 30
click at [1077, 53] on span at bounding box center [1075, 56] width 18 height 16
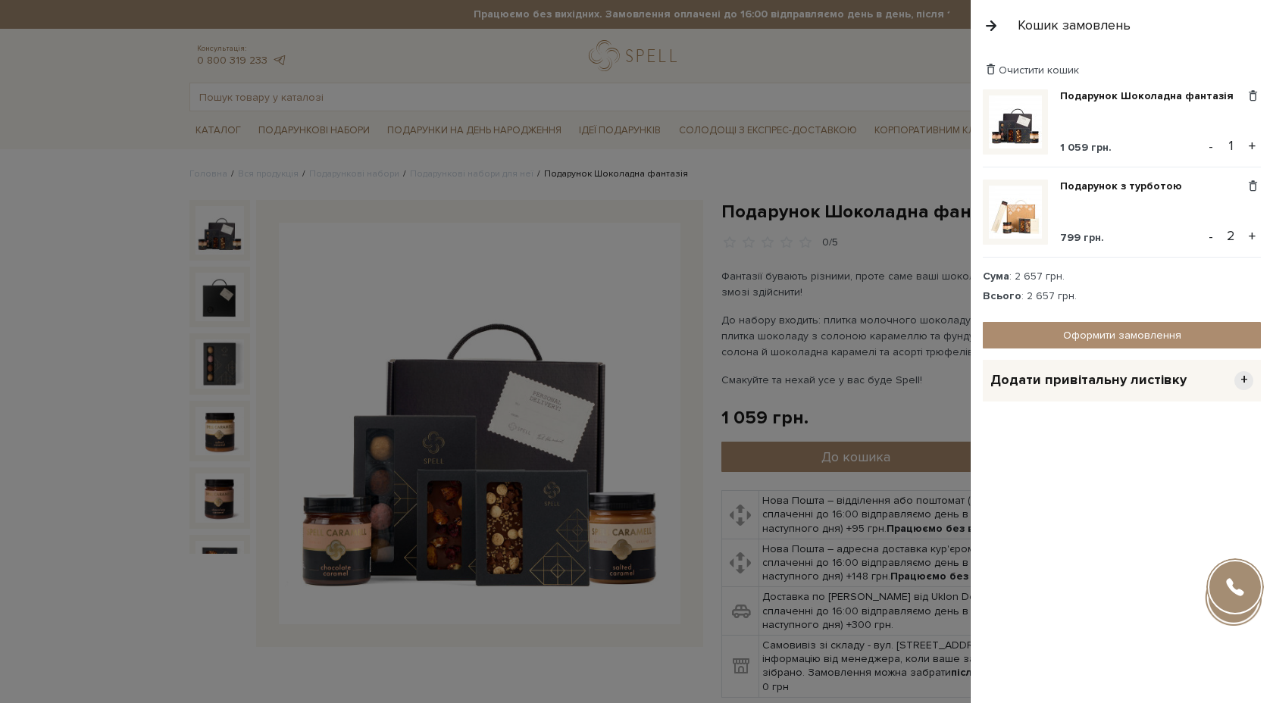
click at [891, 262] on div at bounding box center [636, 351] width 1273 height 703
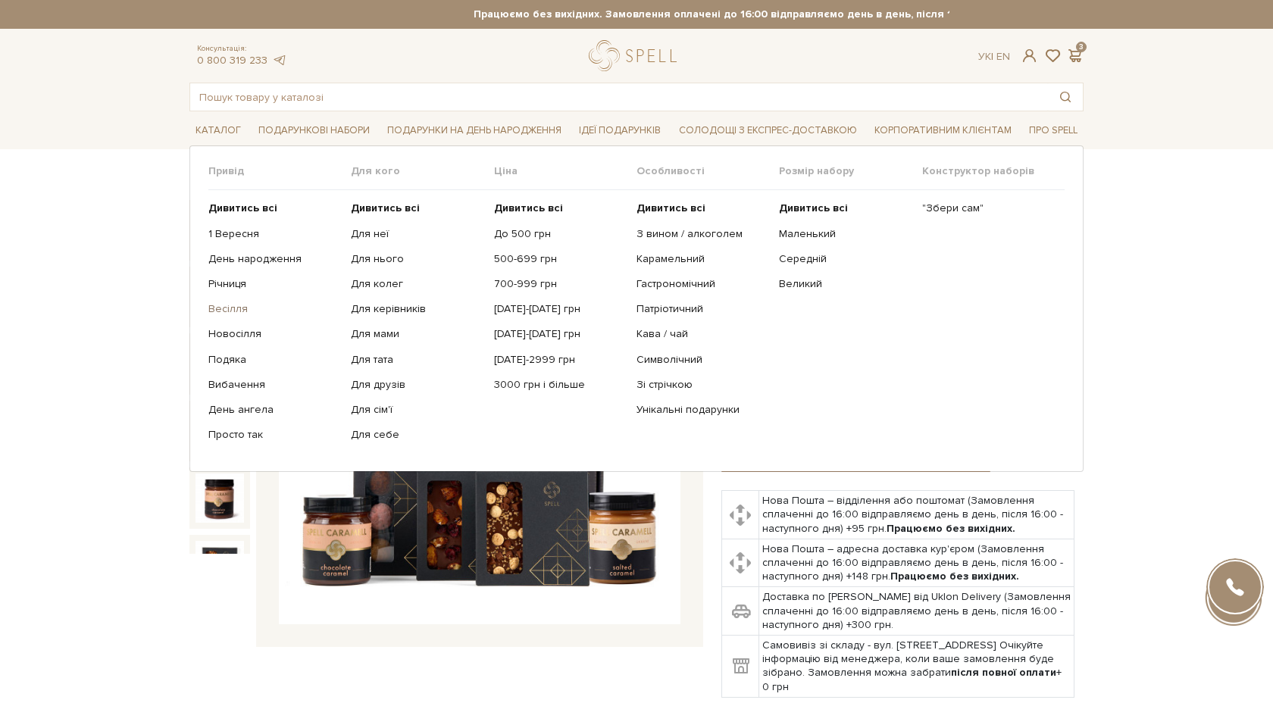
click at [230, 307] on link "Весілля" at bounding box center [273, 309] width 131 height 14
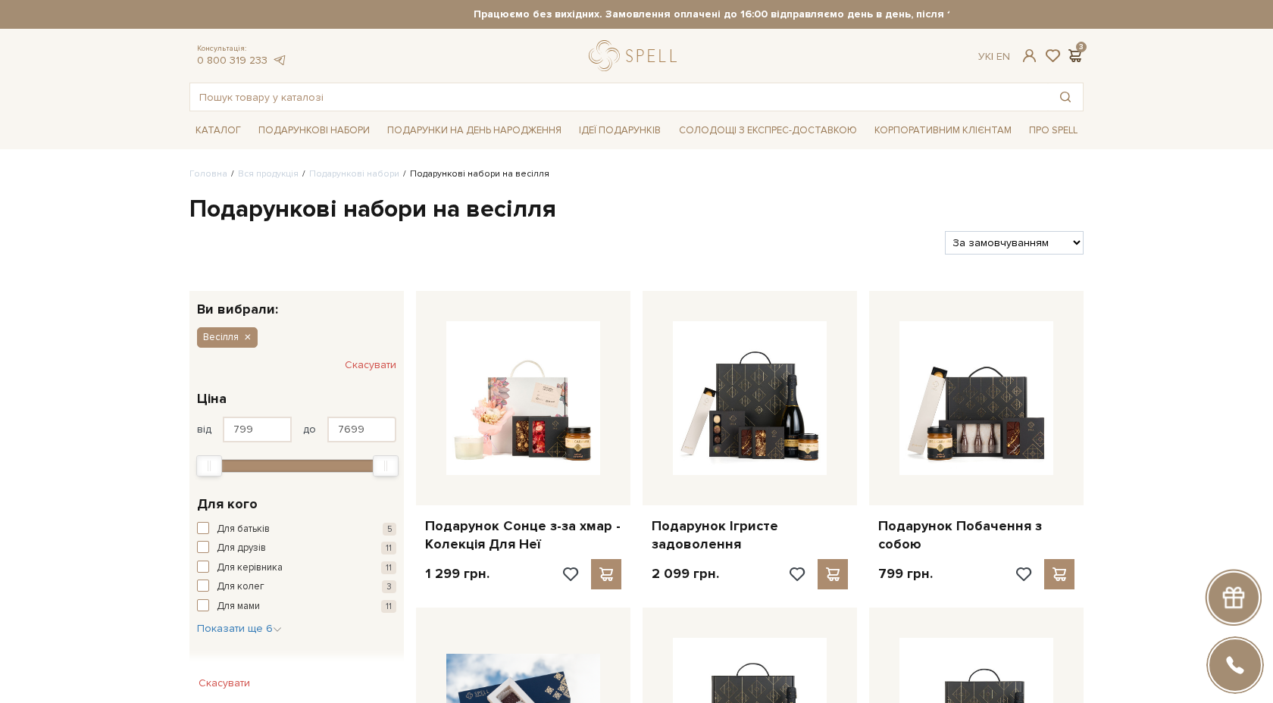
click at [1075, 52] on span at bounding box center [1075, 56] width 18 height 16
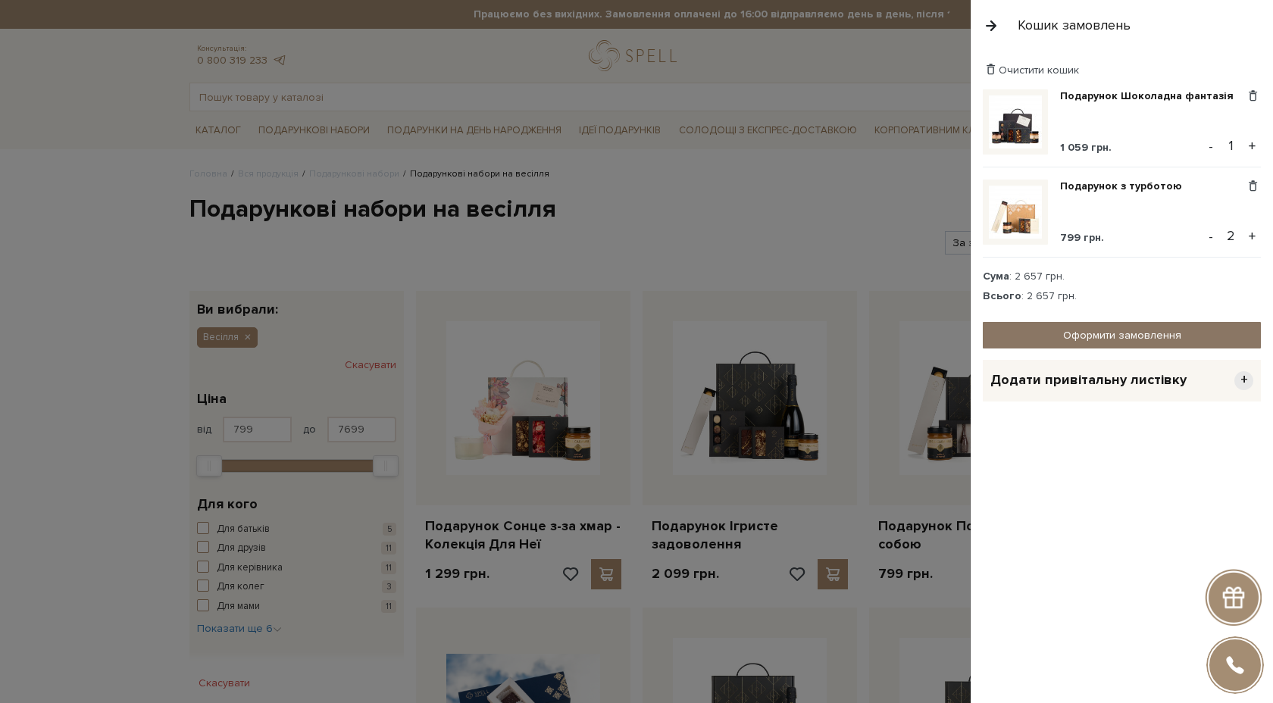
click at [1058, 334] on link "Оформити замовлення" at bounding box center [1122, 335] width 278 height 27
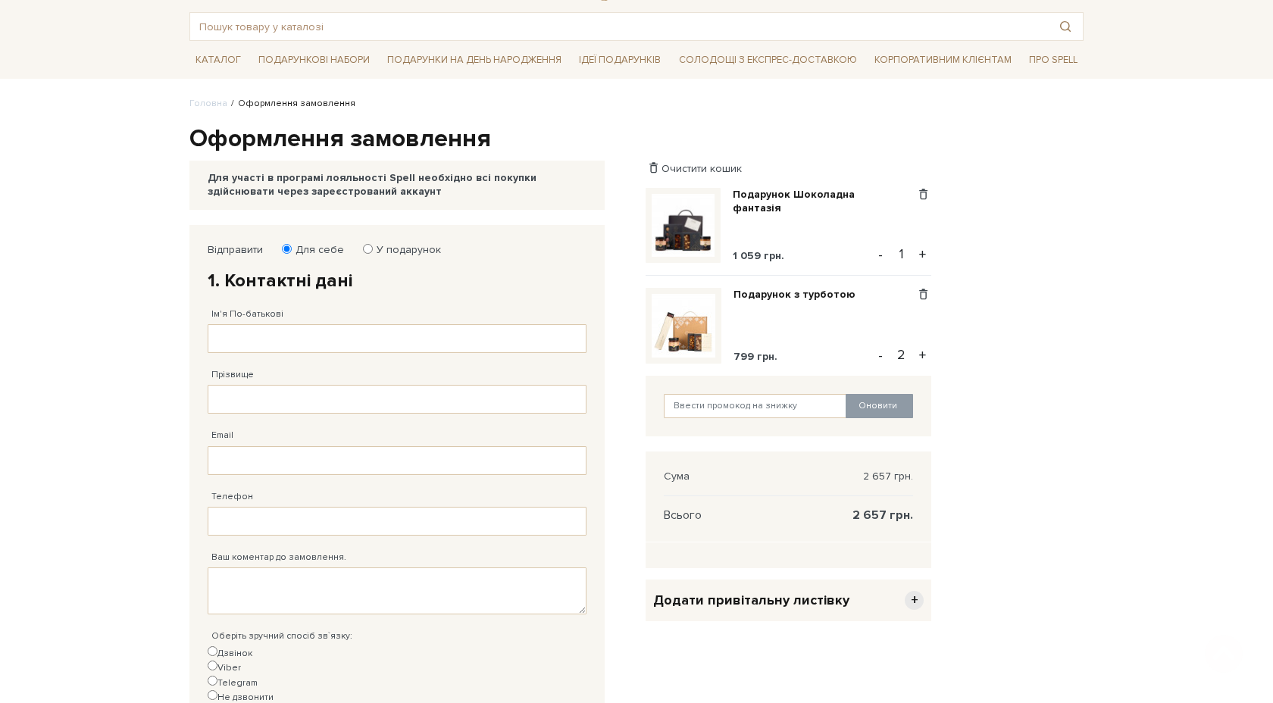
scroll to position [88, 0]
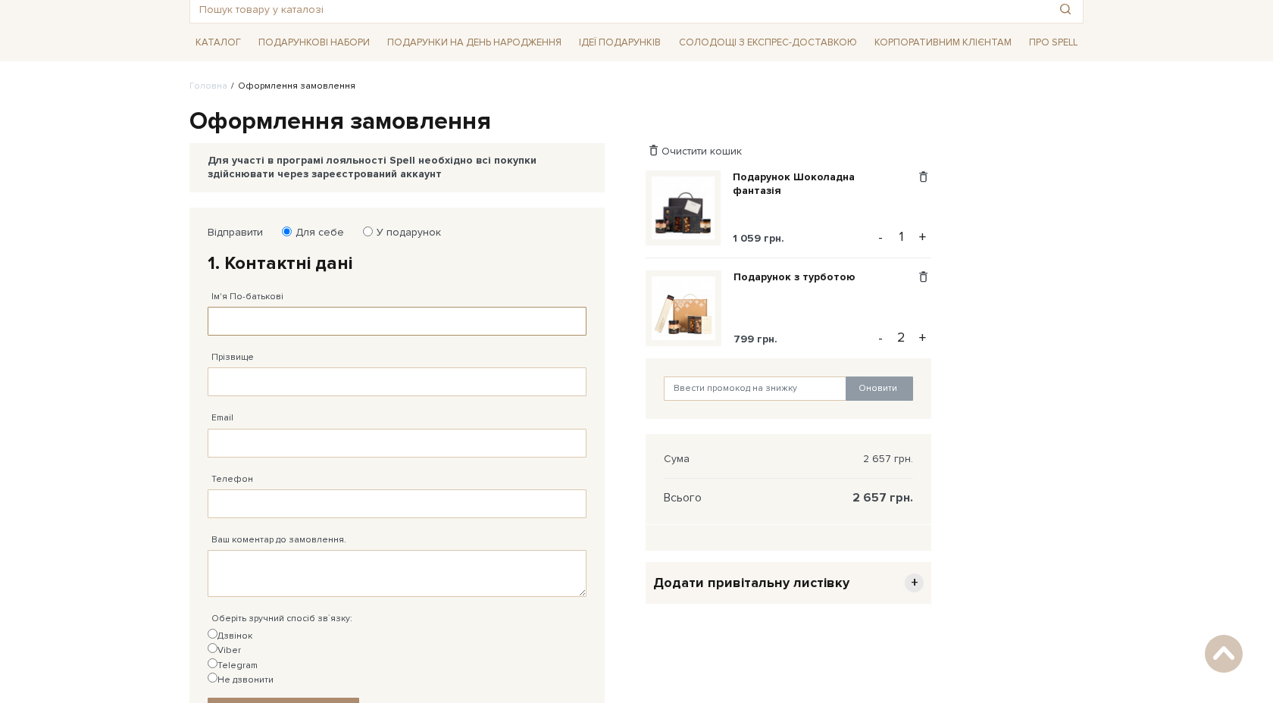
click at [453, 324] on input "Ім'я По-батькові" at bounding box center [397, 321] width 379 height 29
click at [380, 319] on input "Ім'я По-батькові" at bounding box center [397, 321] width 379 height 29
type input "K"
type input "[PERSON_NAME]"
click at [366, 390] on input "Прізвище" at bounding box center [397, 382] width 379 height 29
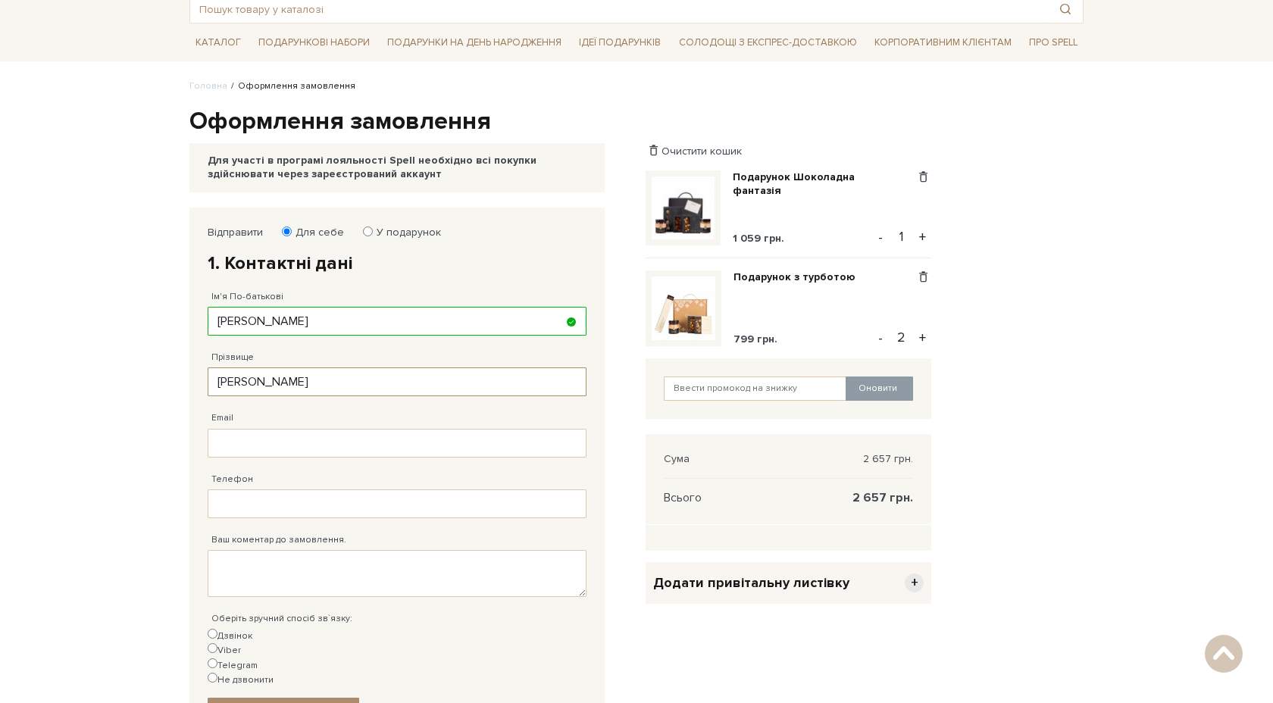
type input "[PERSON_NAME]"
click at [241, 443] on input "Email" at bounding box center [397, 443] width 379 height 29
click at [280, 380] on input "Штефуряк" at bounding box center [397, 382] width 379 height 29
click at [243, 448] on input "Email" at bounding box center [397, 443] width 379 height 29
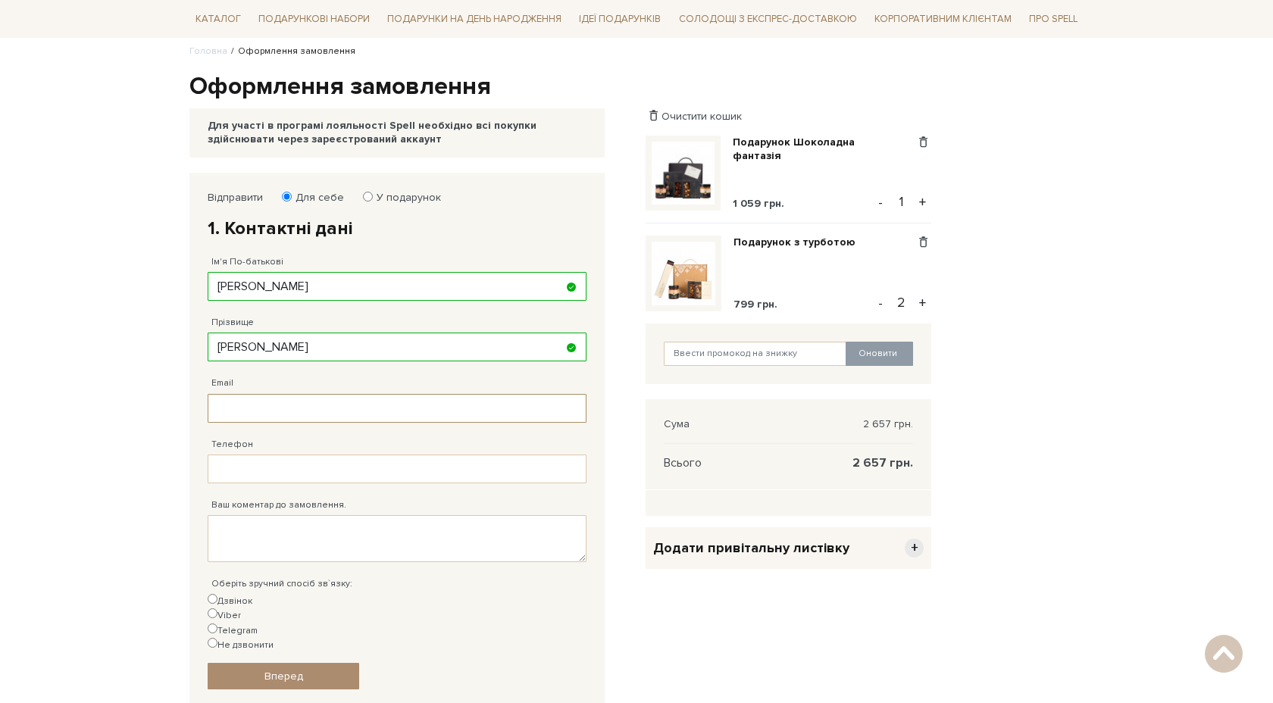
scroll to position [139, 0]
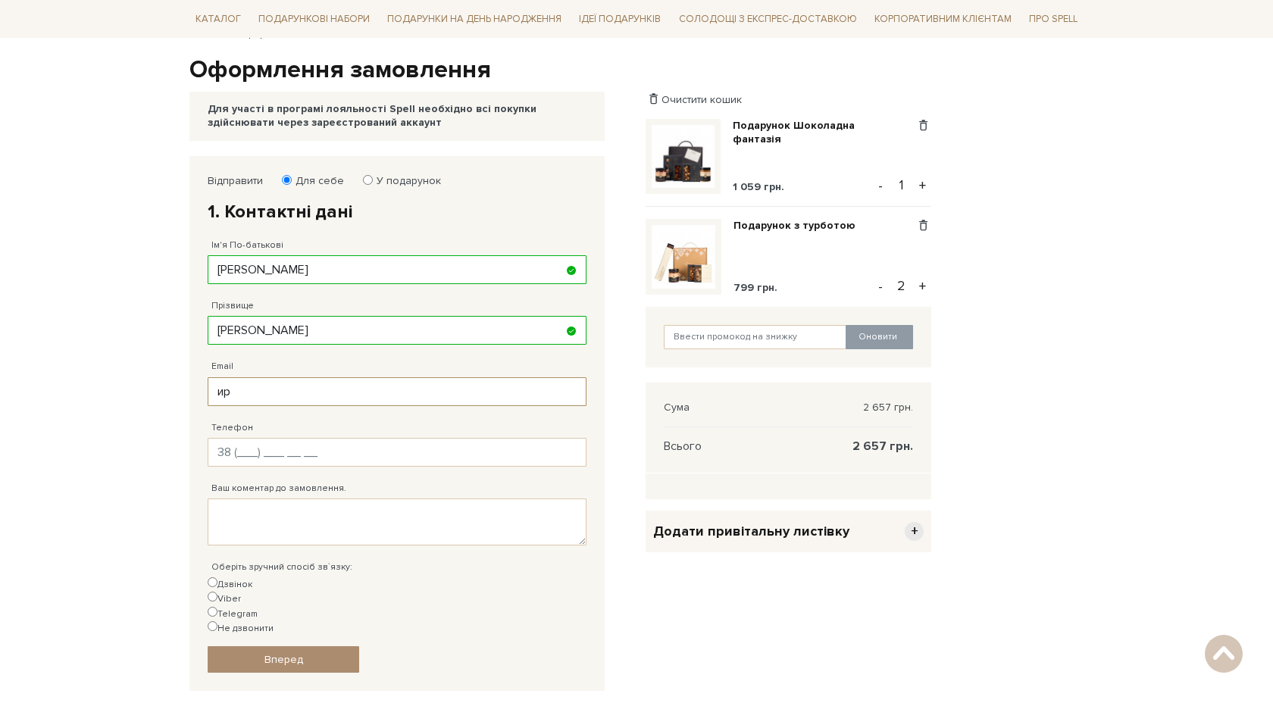
type input "и"
type input "shefuryak19@gmail.com"
click at [278, 453] on input "Телефон" at bounding box center [397, 452] width 379 height 29
type input "38 (097) 952 37 25"
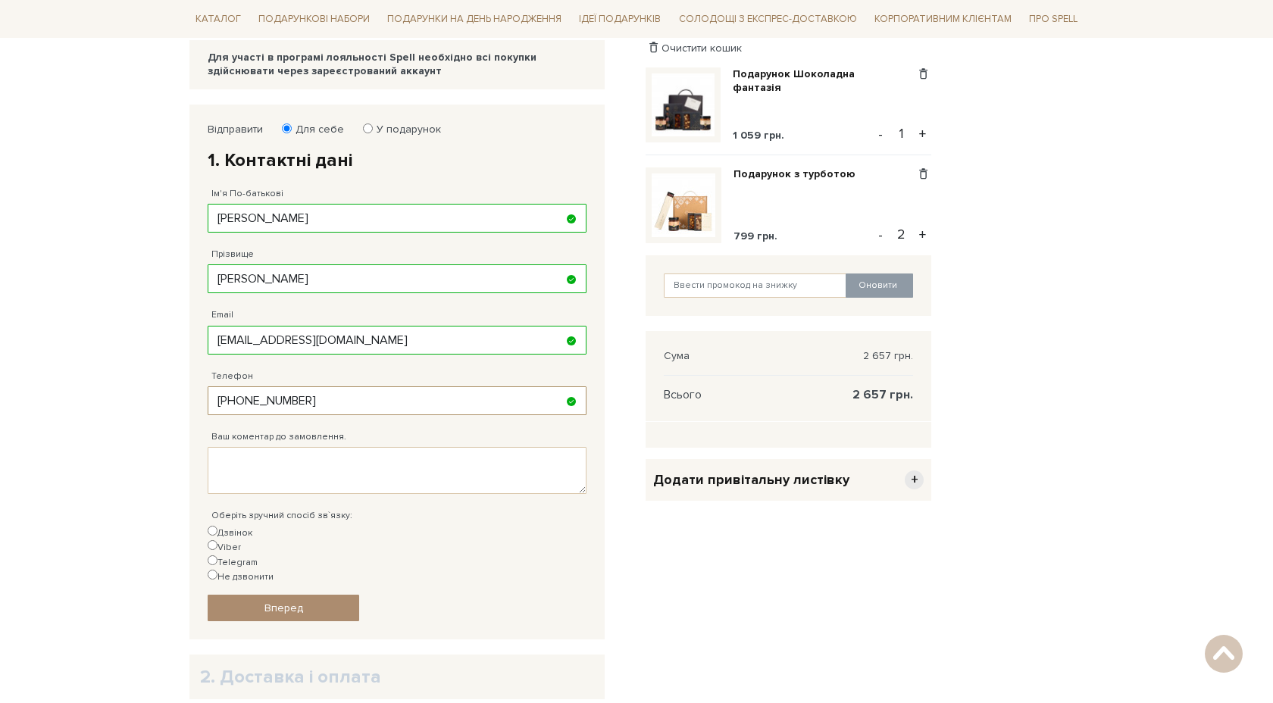
scroll to position [189, 0]
click at [218, 557] on input "Telegram" at bounding box center [213, 562] width 10 height 10
radio input "true"
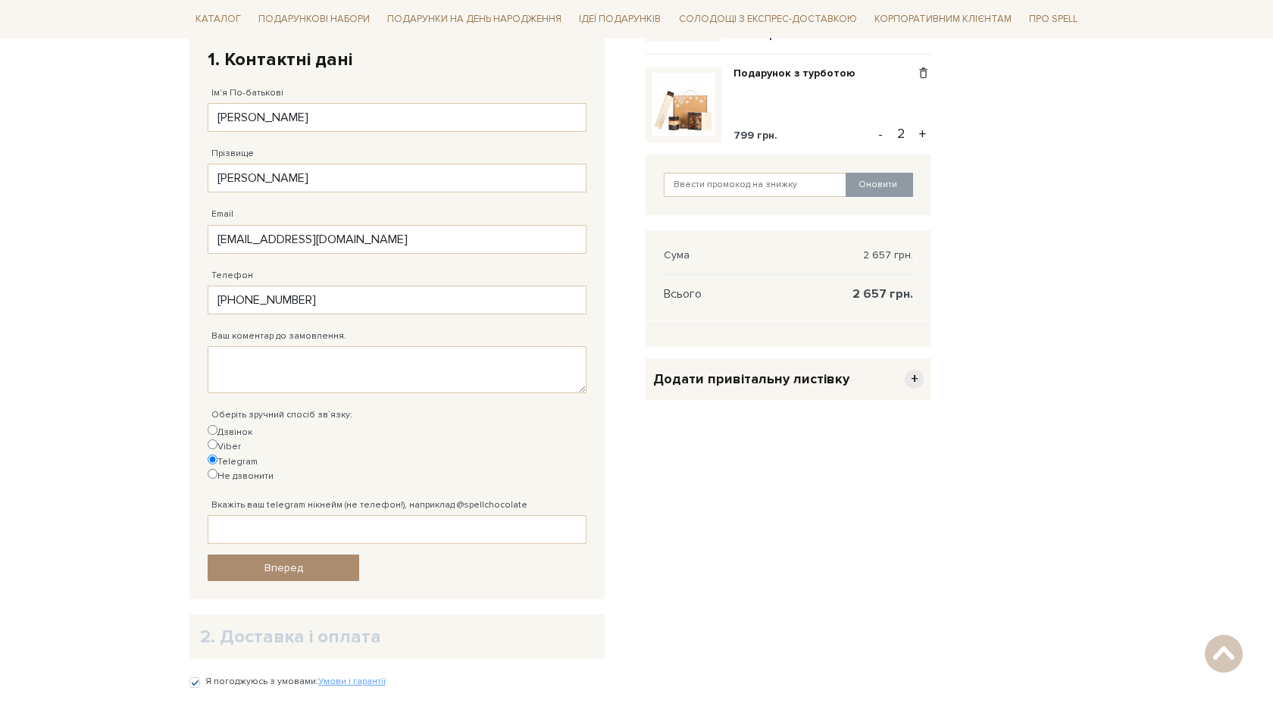
scroll to position [291, 0]
click at [324, 516] on input "Вкажіть ваш telegram нікнейм (не телефон!), наприклад @spellchocolate" at bounding box center [397, 530] width 379 height 29
paste input "@lilyysssssss"
type input "@lilyysssssss"
click at [320, 556] on link "Вперед" at bounding box center [284, 569] width 152 height 27
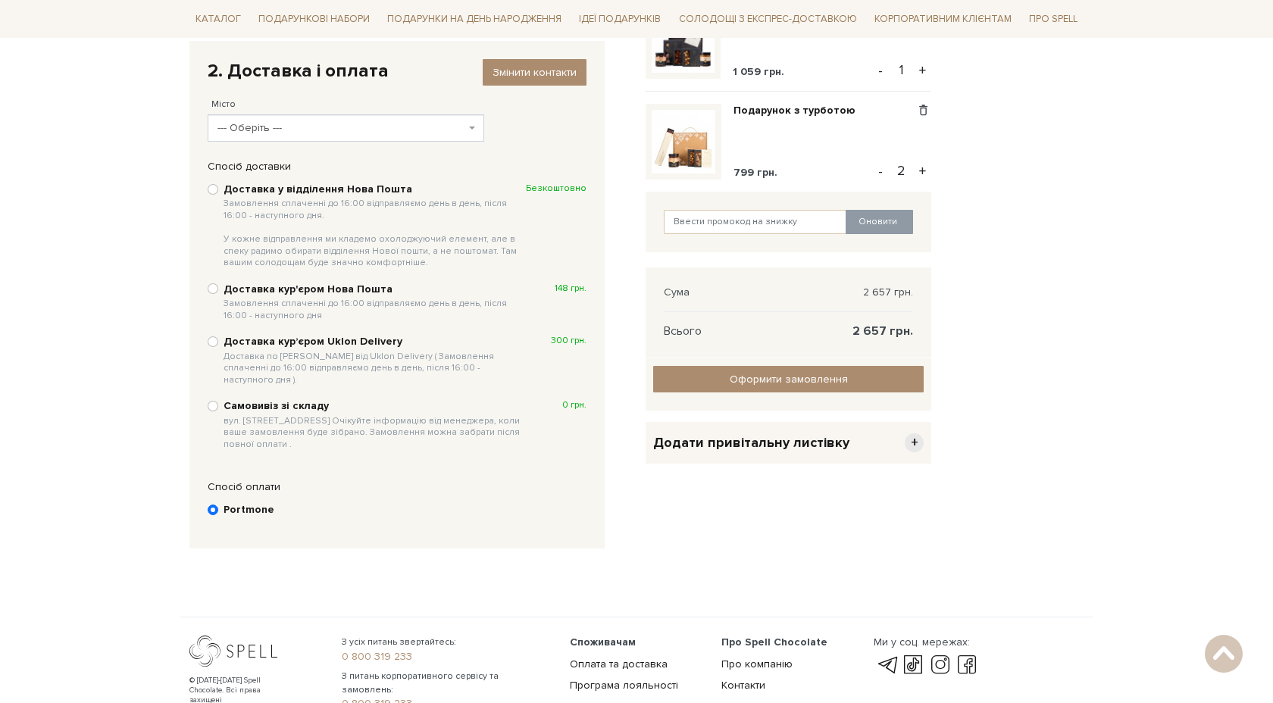
scroll to position [254, 0]
click at [215, 189] on input "Доставка у відділення Нова Пошта Замовлення сплаченні до 16:00 відправляємо ден…" at bounding box center [213, 190] width 11 height 11
radio input "true"
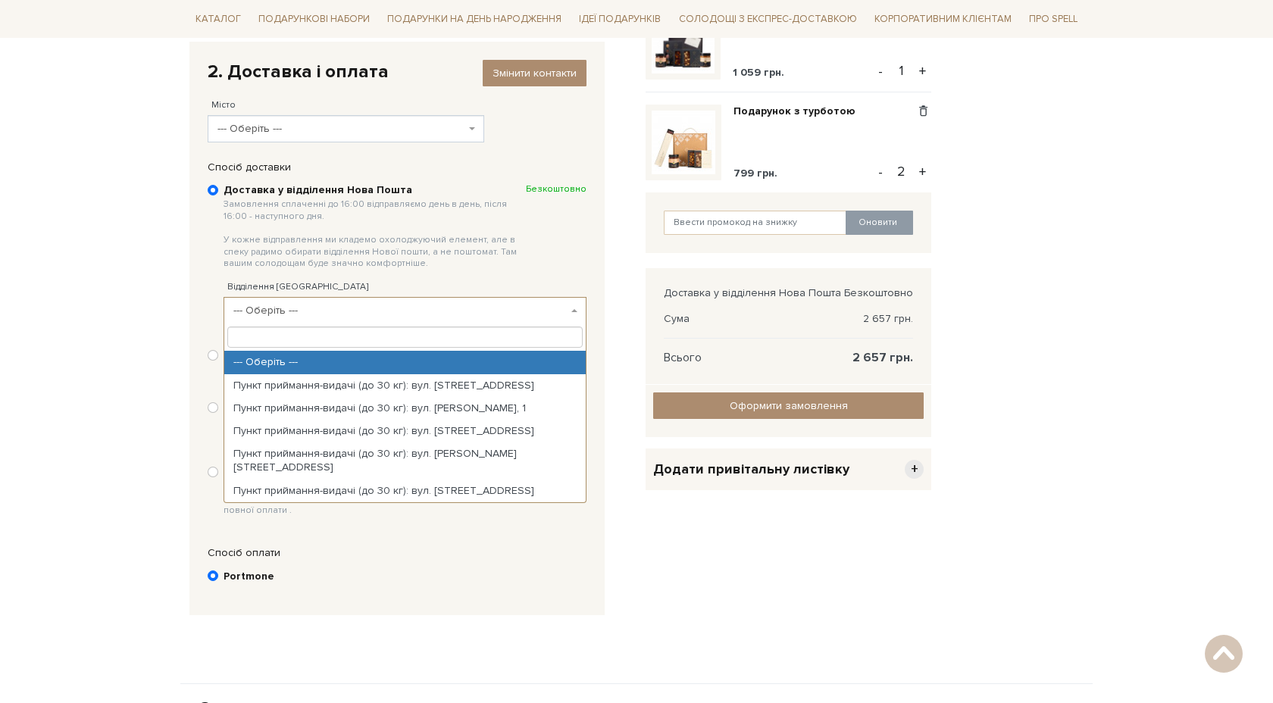
click at [305, 313] on span "--- Оберіть ---" at bounding box center [400, 310] width 334 height 15
click at [296, 128] on span "--- Оберіть ---" at bounding box center [342, 128] width 248 height 15
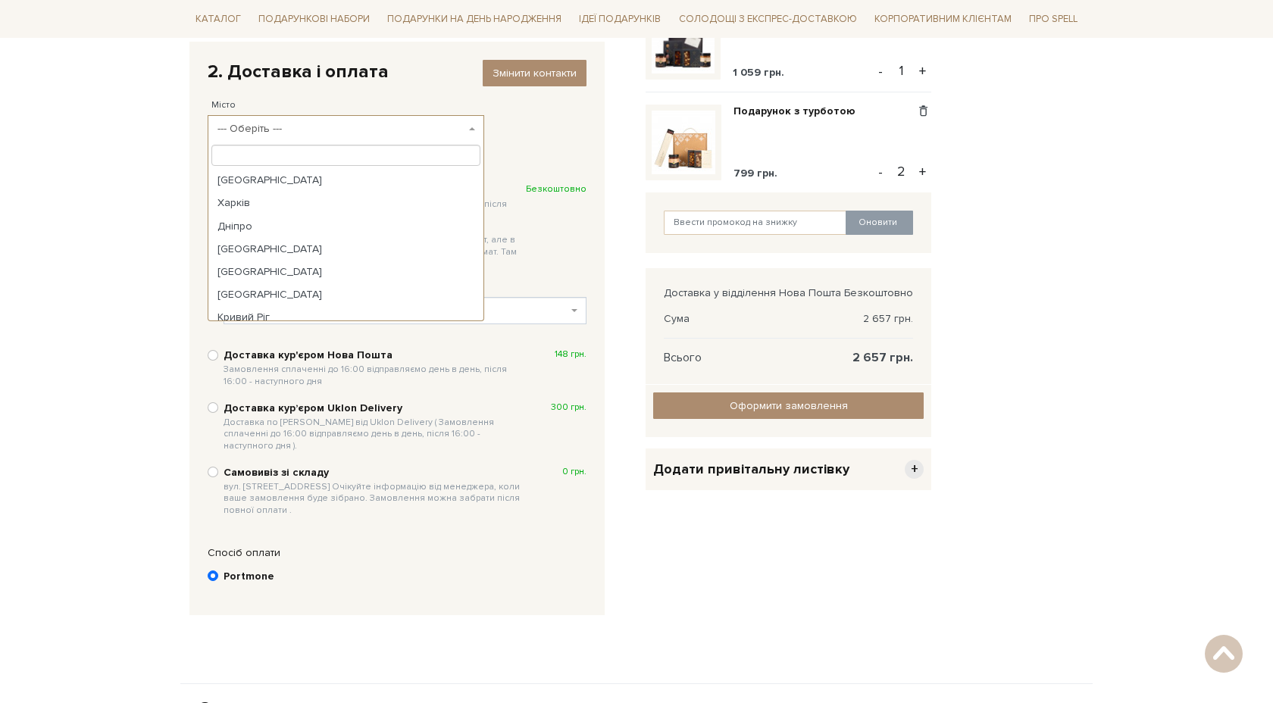
scroll to position [398, 0]
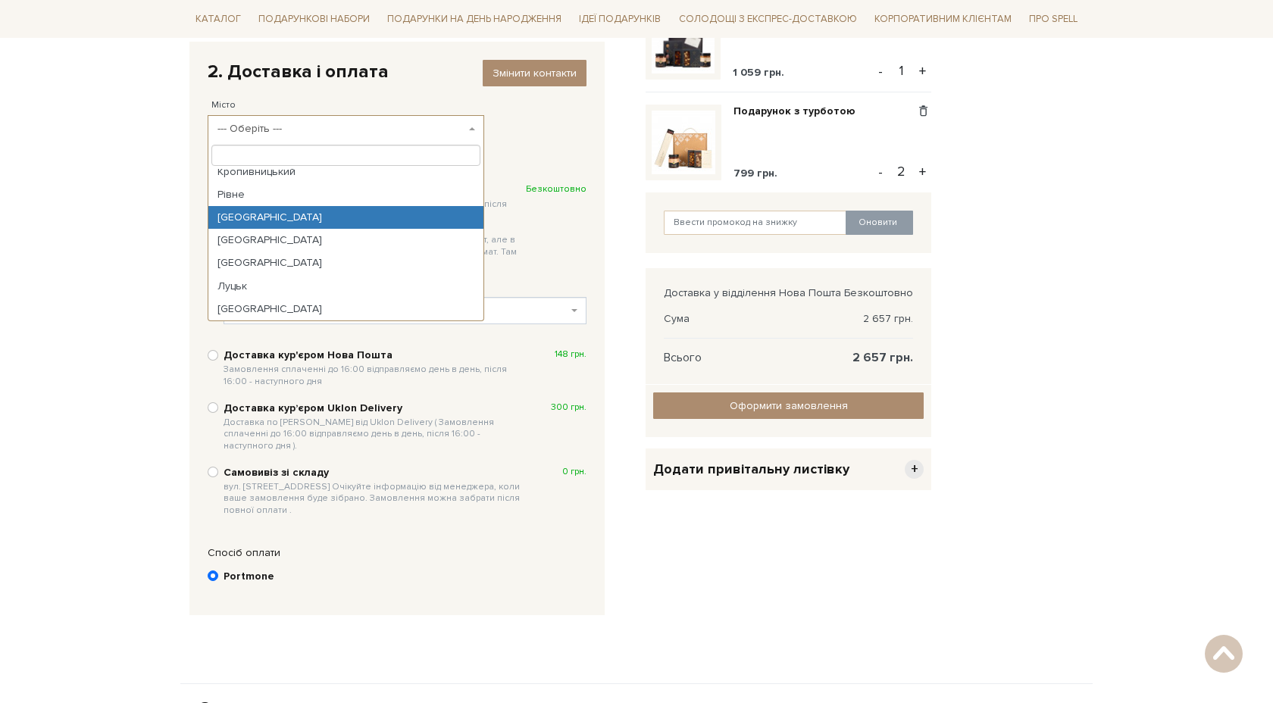
select select "Чернівці"
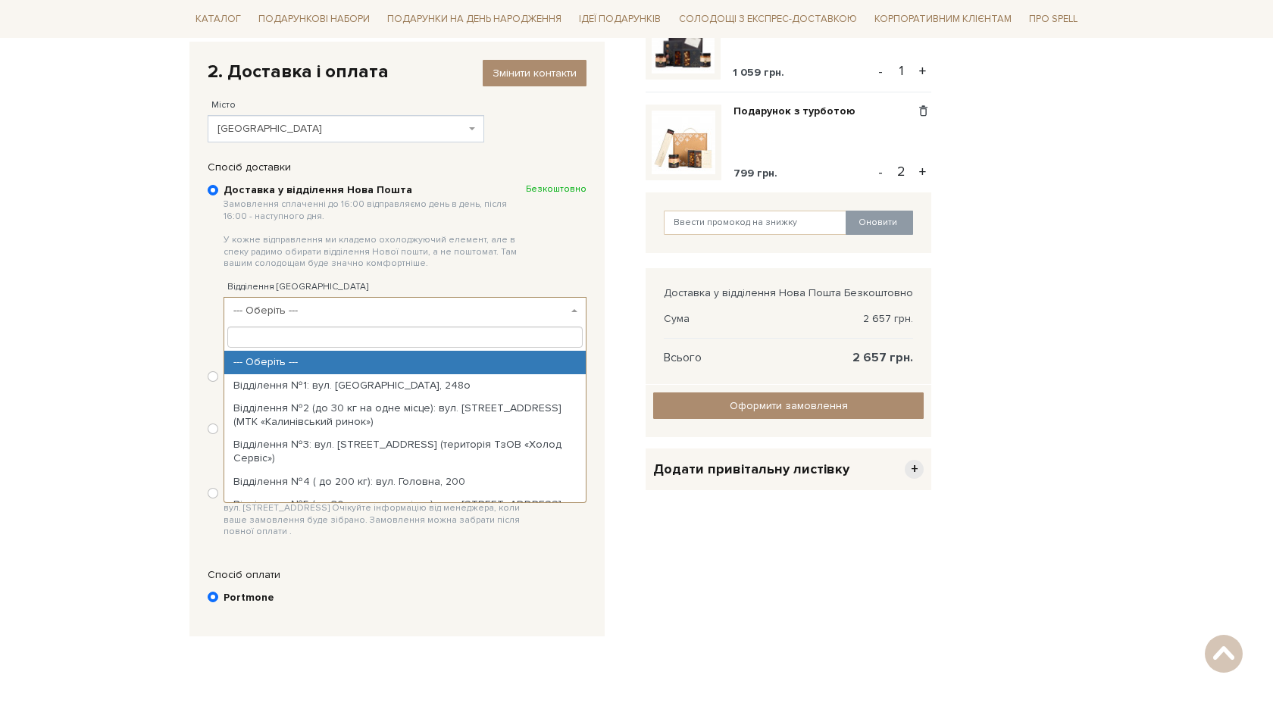
click at [287, 309] on span "--- Оберіть ---" at bounding box center [400, 310] width 334 height 15
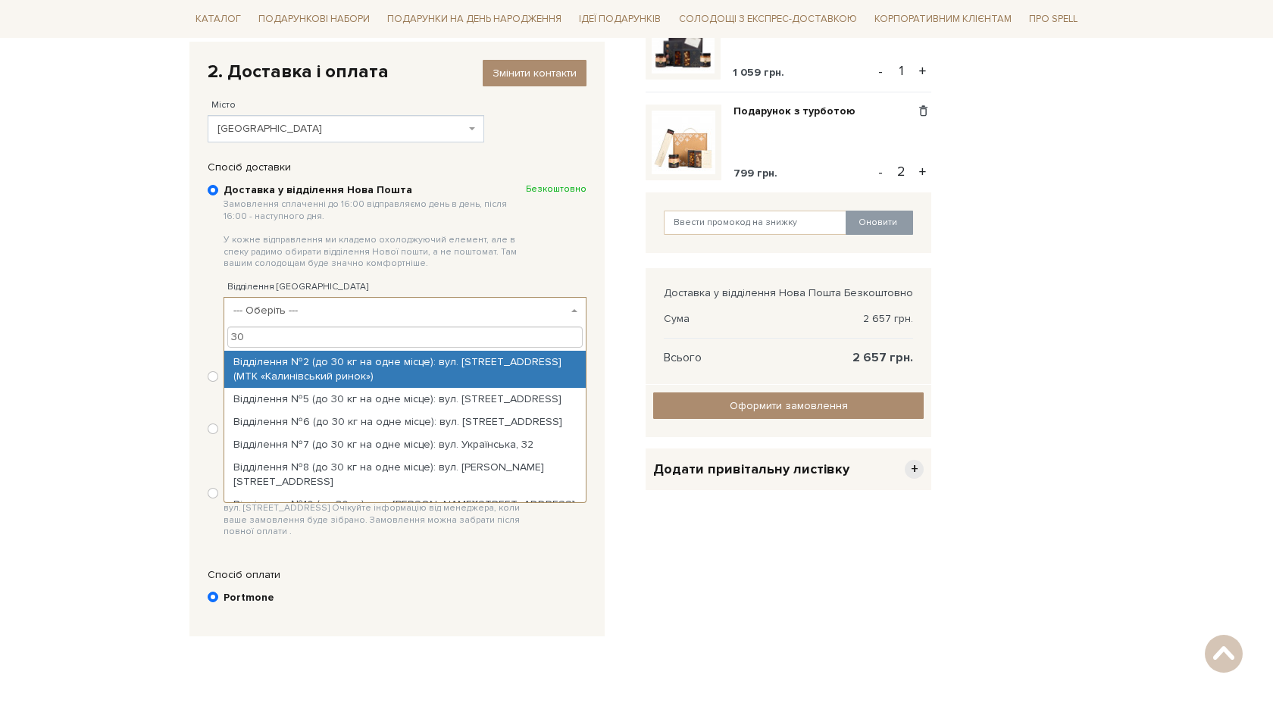
type input "3"
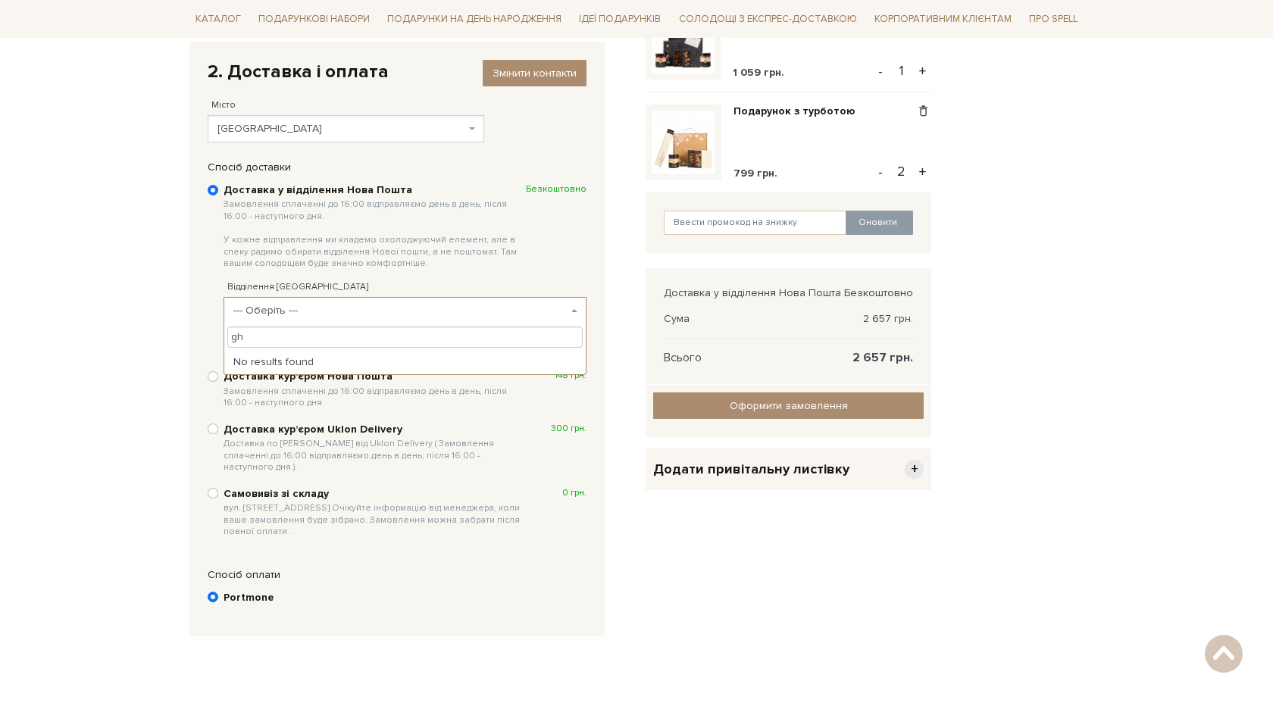
type input "g"
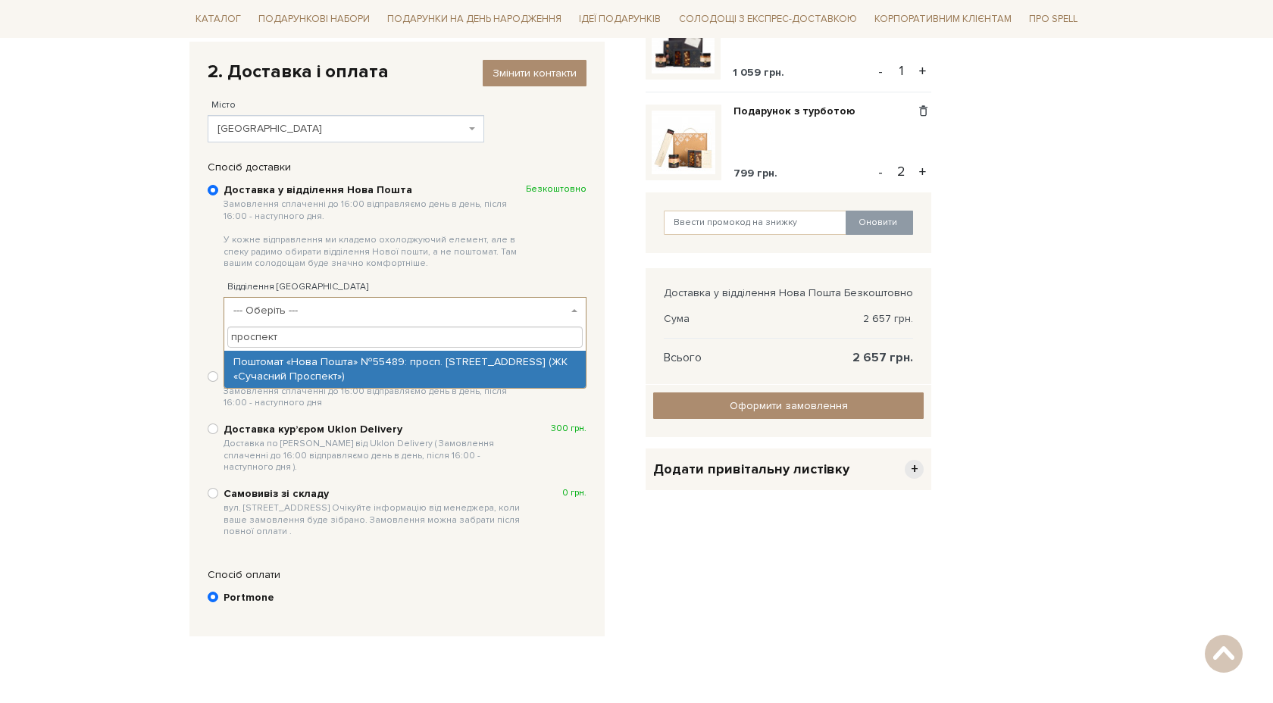
type input "проспект"
select select "Поштомат «Нова Пошта» №55489: просп. Незалежності, 125А (ЖК «Сучасний Проспект»)"
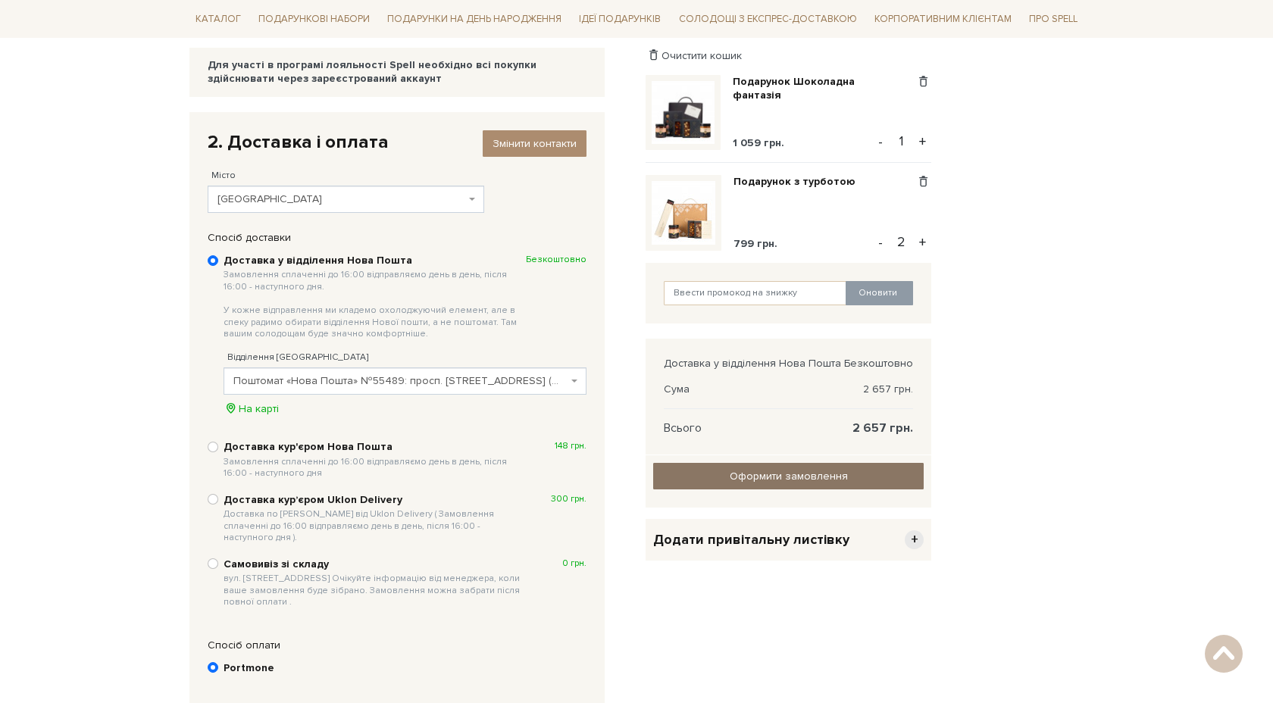
scroll to position [206, 0]
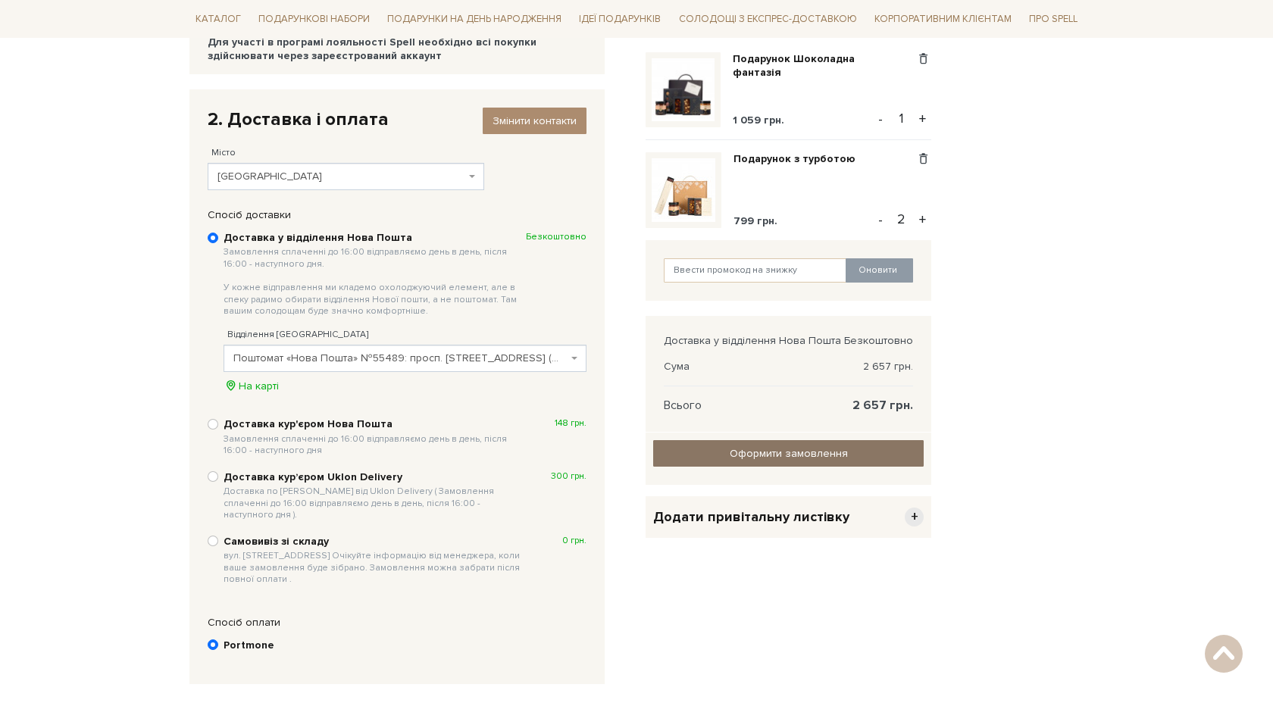
click at [694, 446] on input "Оформити замовлення" at bounding box center [788, 453] width 271 height 27
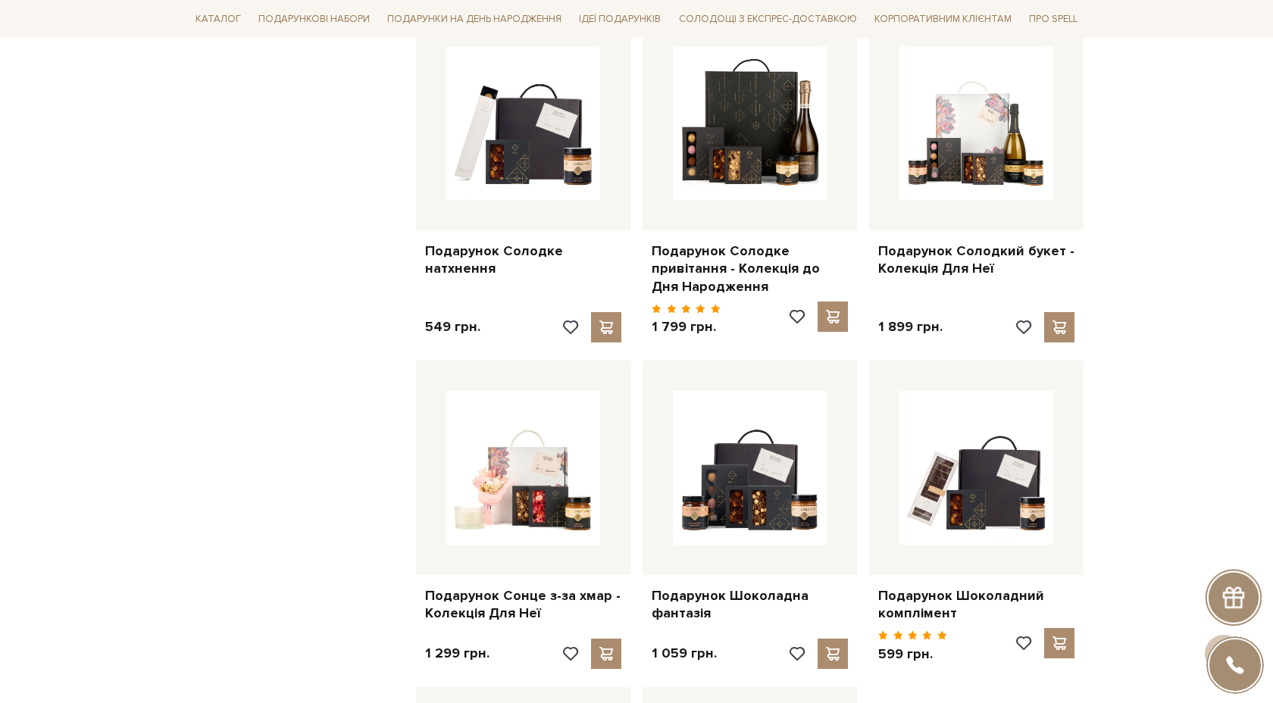
scroll to position [1317, 0]
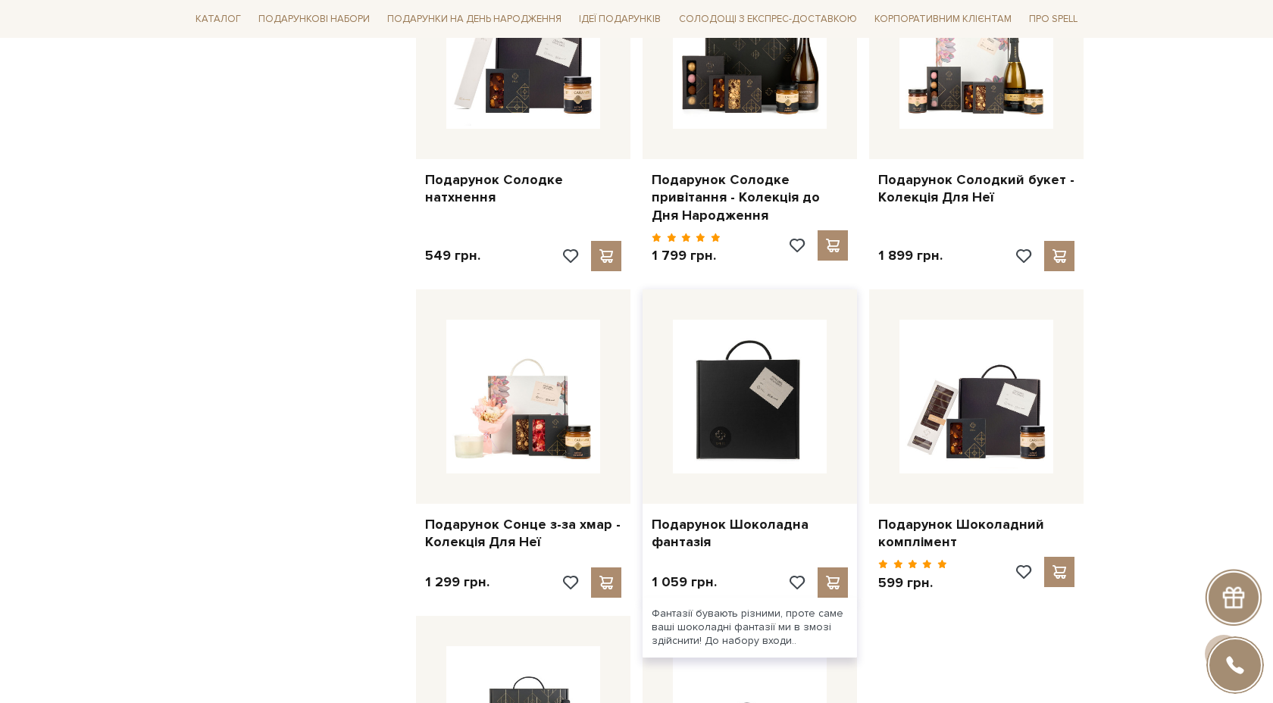
click at [715, 382] on img at bounding box center [750, 397] width 154 height 154
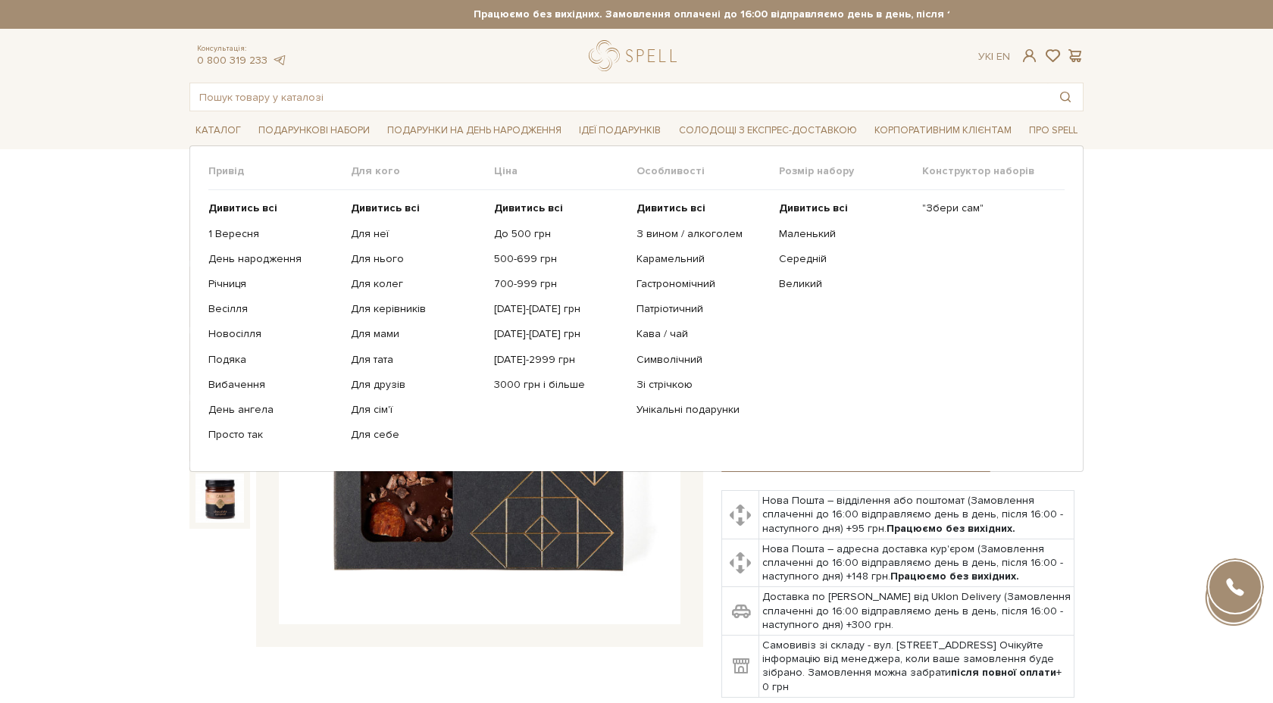
click at [373, 276] on ul "Дивитись всі Для неї Для нього Для колег Для керівників Для мами" at bounding box center [422, 321] width 143 height 263
click at [377, 283] on link "Для колег" at bounding box center [416, 284] width 131 height 14
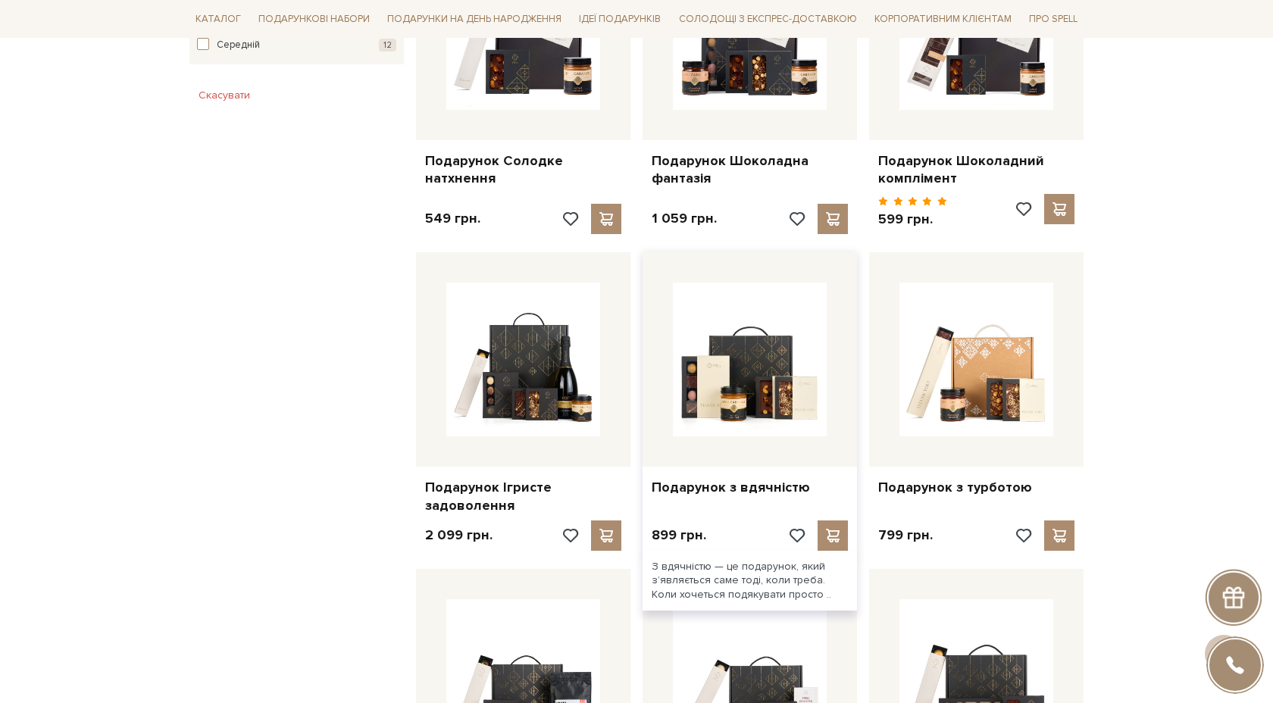
scroll to position [1020, 0]
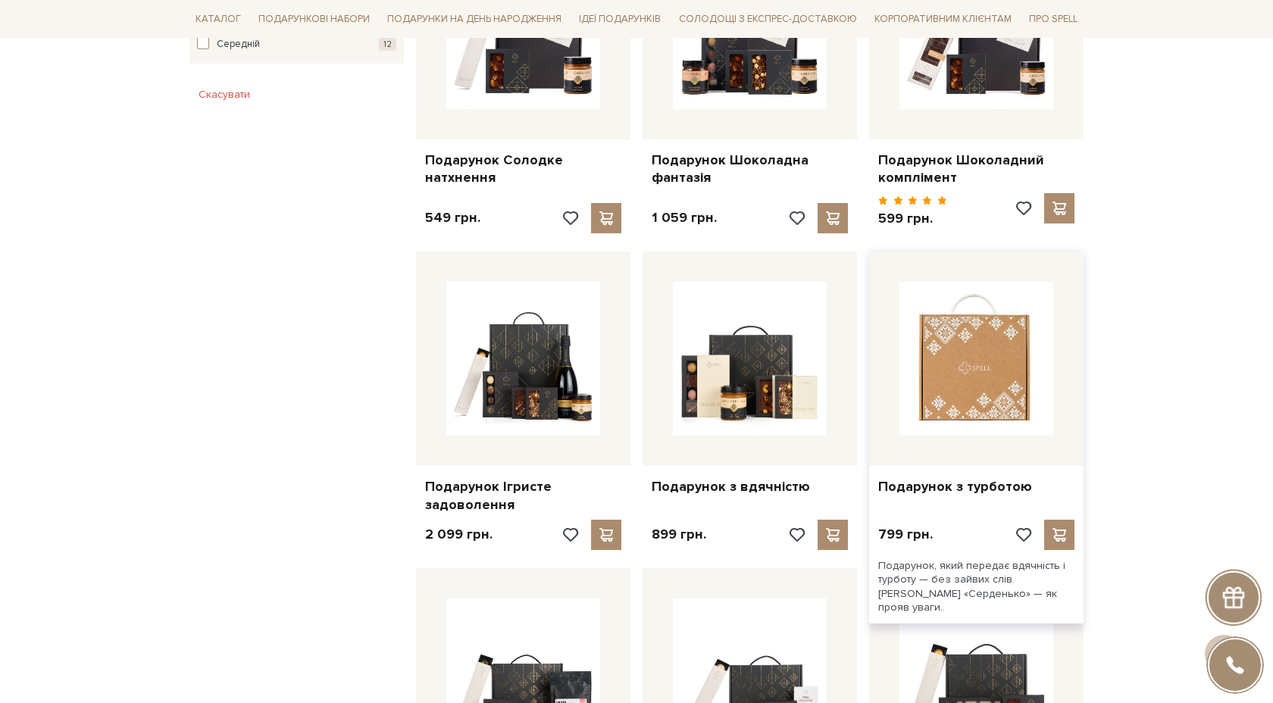
click at [1026, 433] on img at bounding box center [977, 359] width 154 height 154
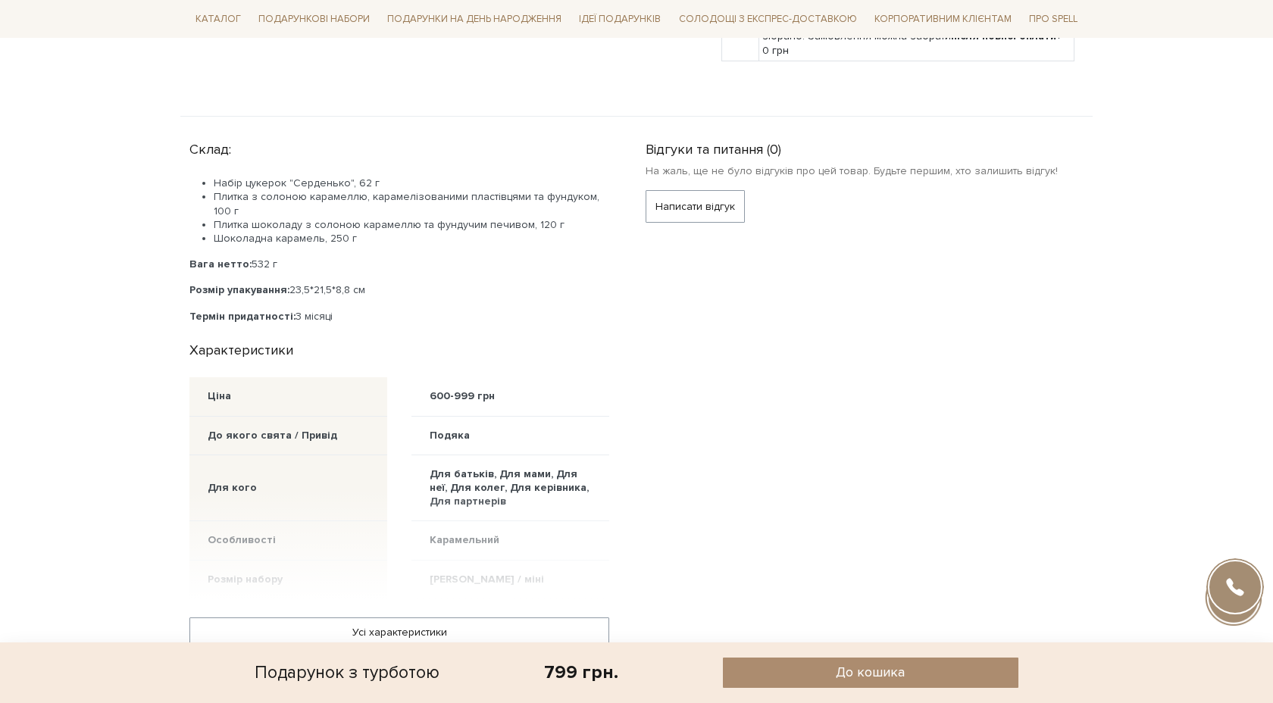
scroll to position [749, 0]
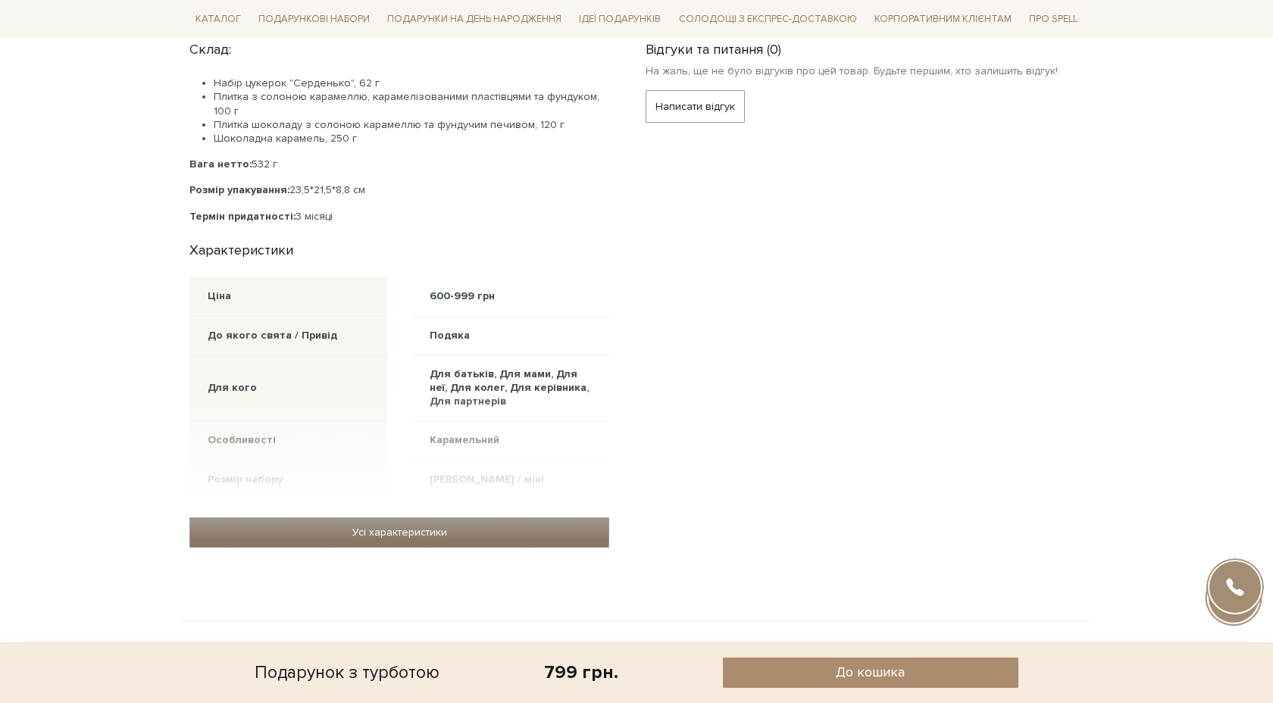
click at [381, 527] on link "Усі характеристики" at bounding box center [399, 532] width 418 height 29
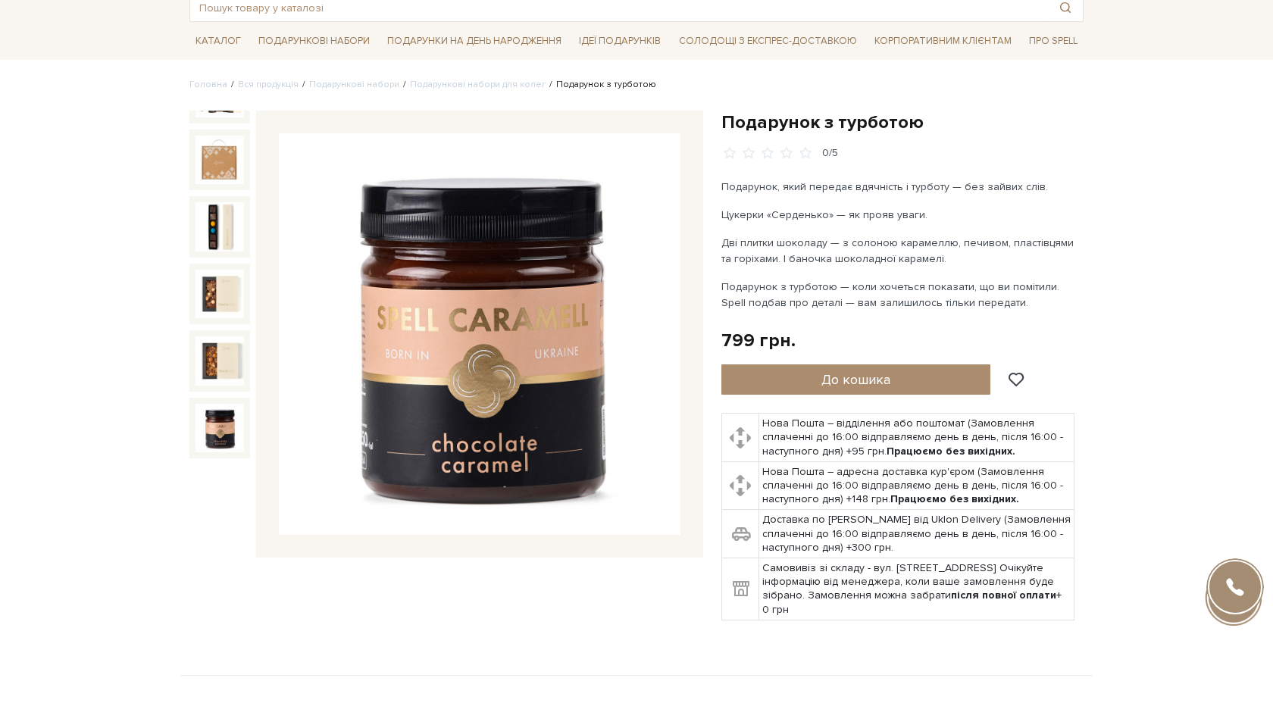
scroll to position [0, 0]
